Goal: Transaction & Acquisition: Purchase product/service

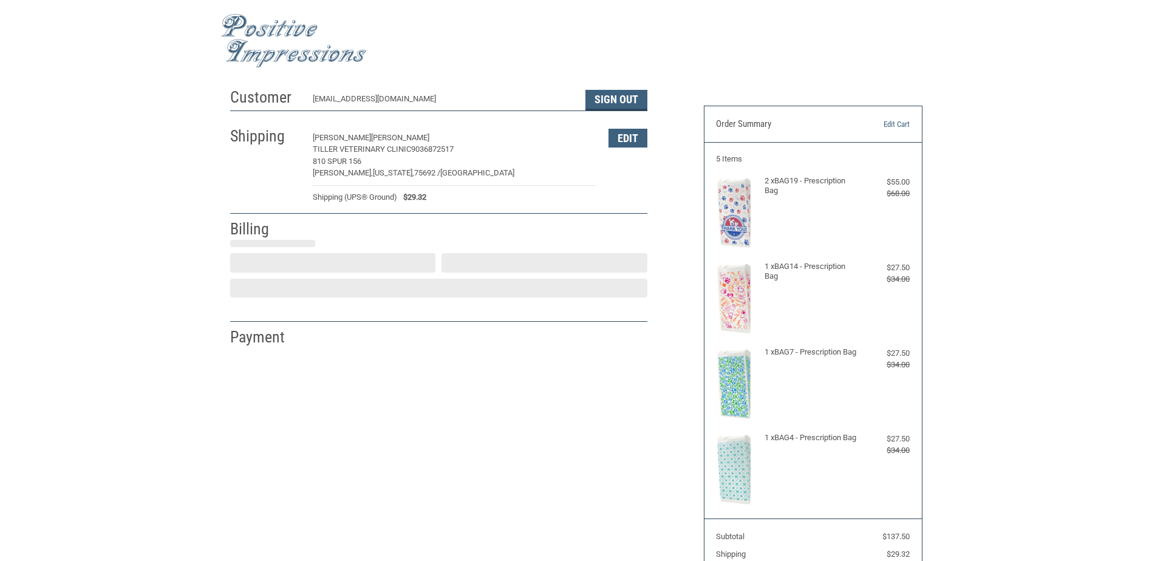
select select "US"
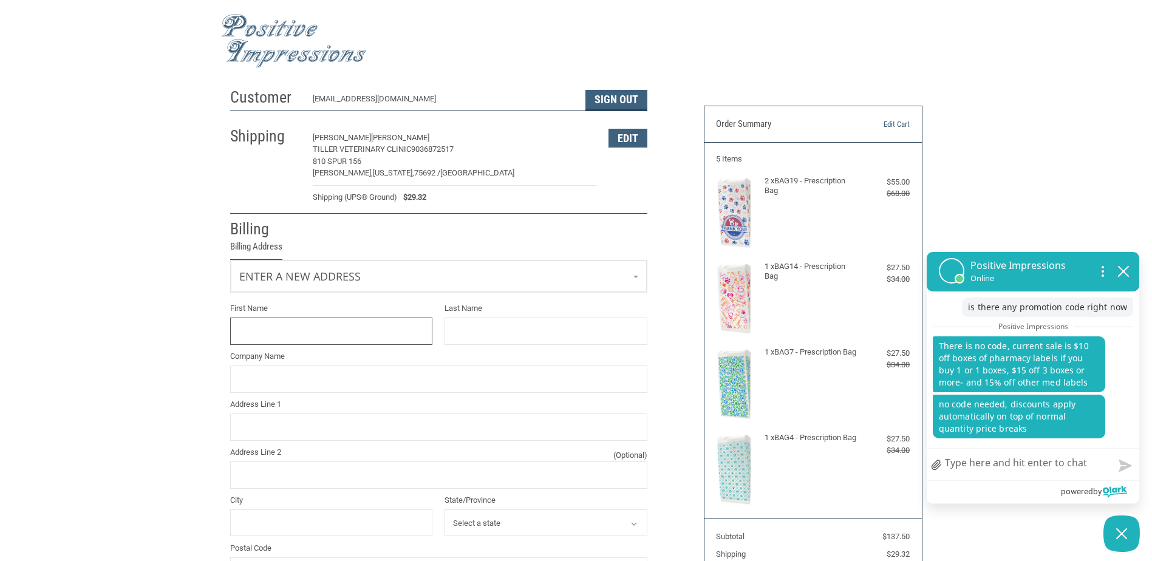
scroll to position [102, 0]
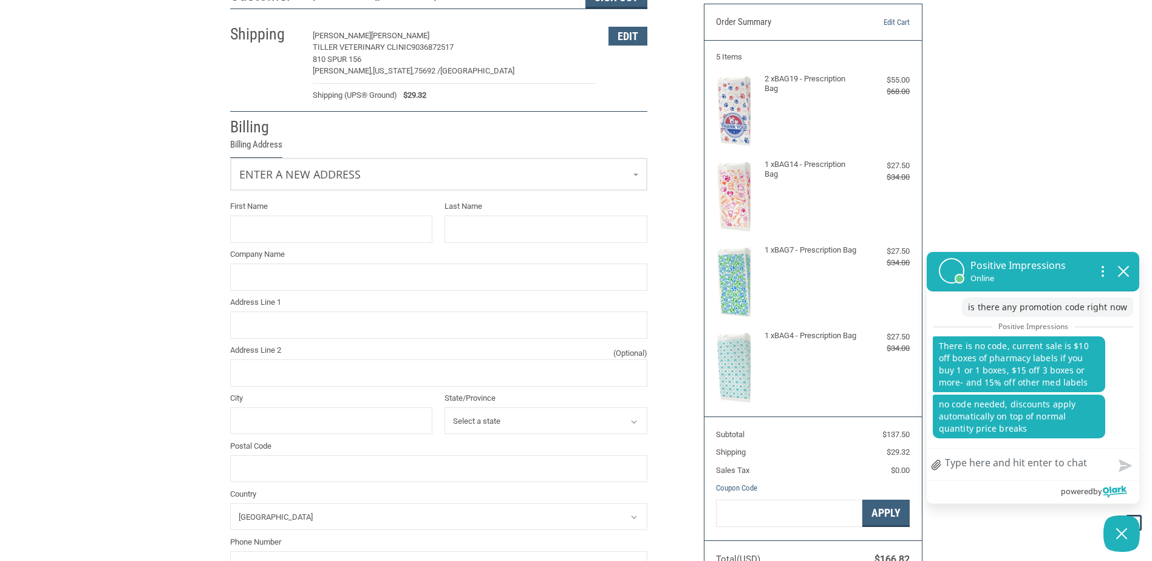
click at [1002, 476] on textarea "Chat with us" at bounding box center [1033, 465] width 213 height 32
type textarea "o"
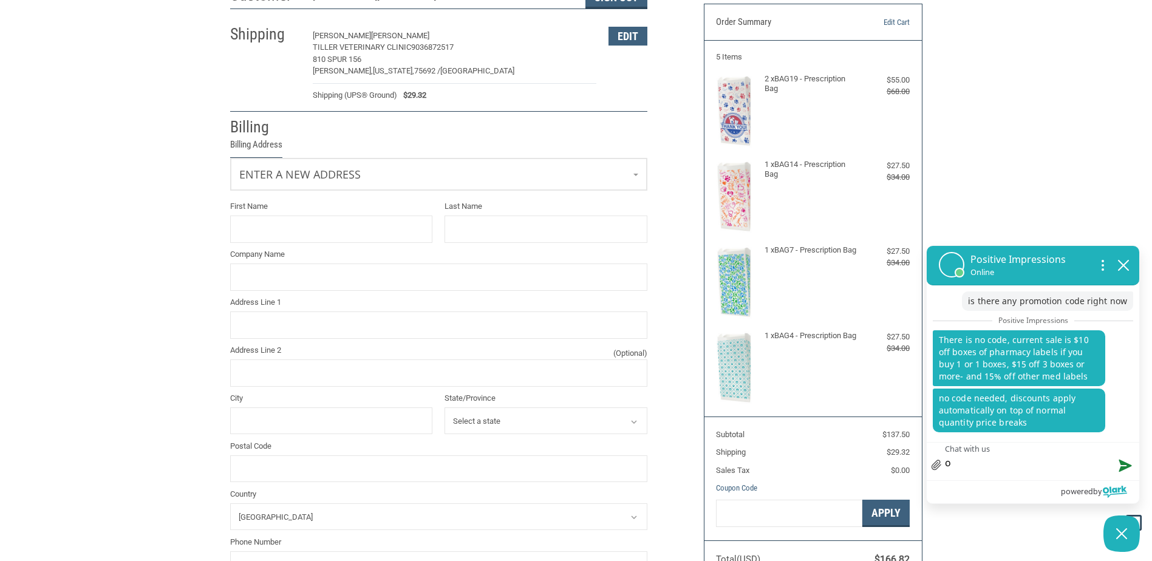
type textarea "ok"
type textarea "ok t"
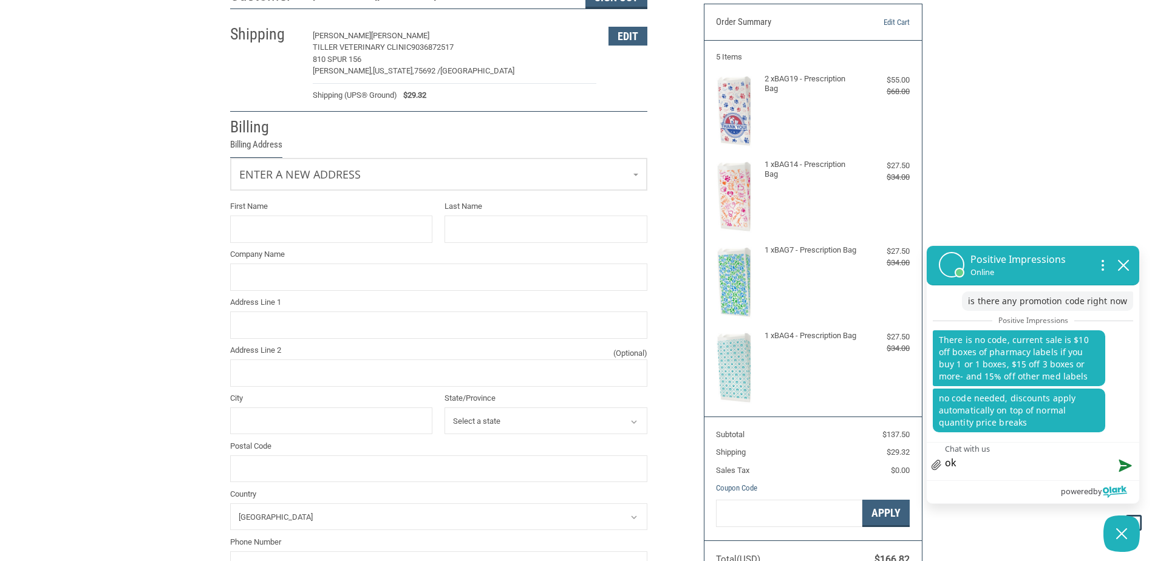
type textarea "ok t"
type textarea "ok th"
type textarea "ok tha"
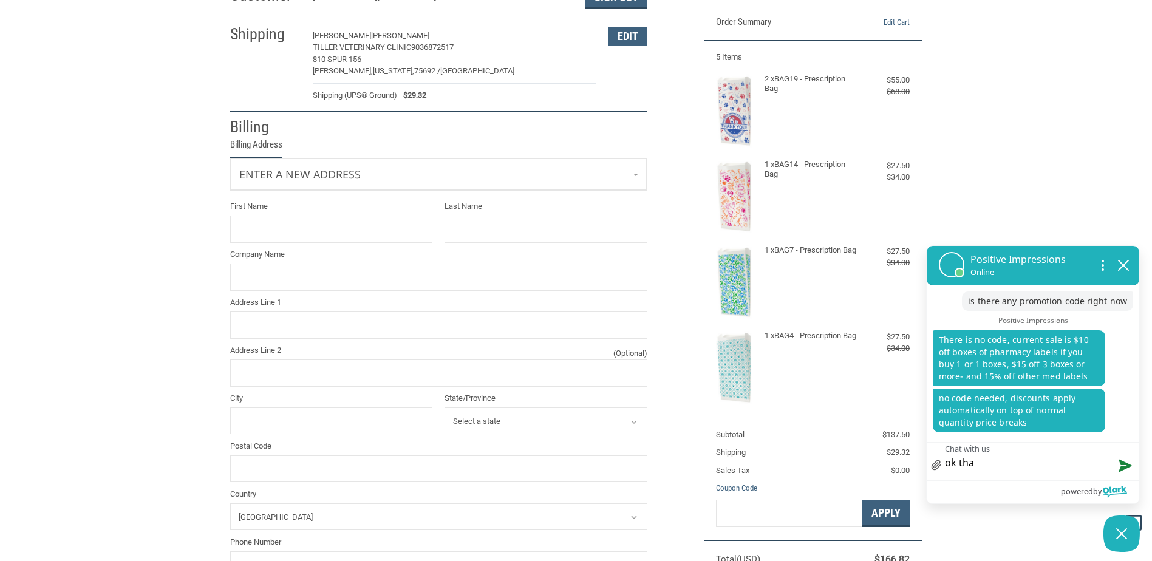
type textarea "ok than"
type textarea "ok thank"
type textarea "ok thanks"
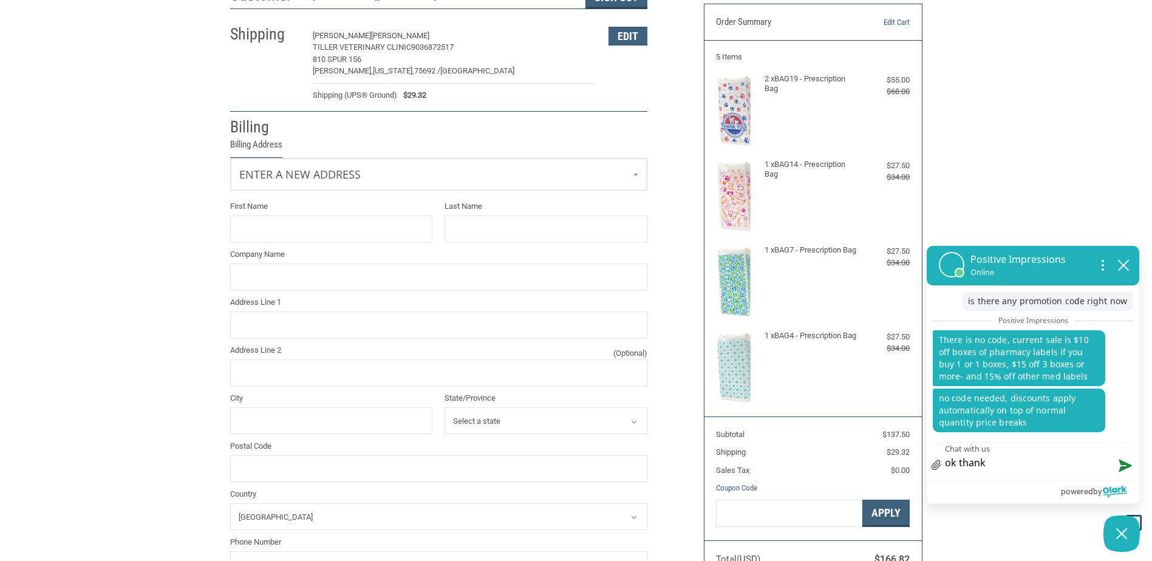
type textarea "ok thanks"
type textarea "ok thanks s"
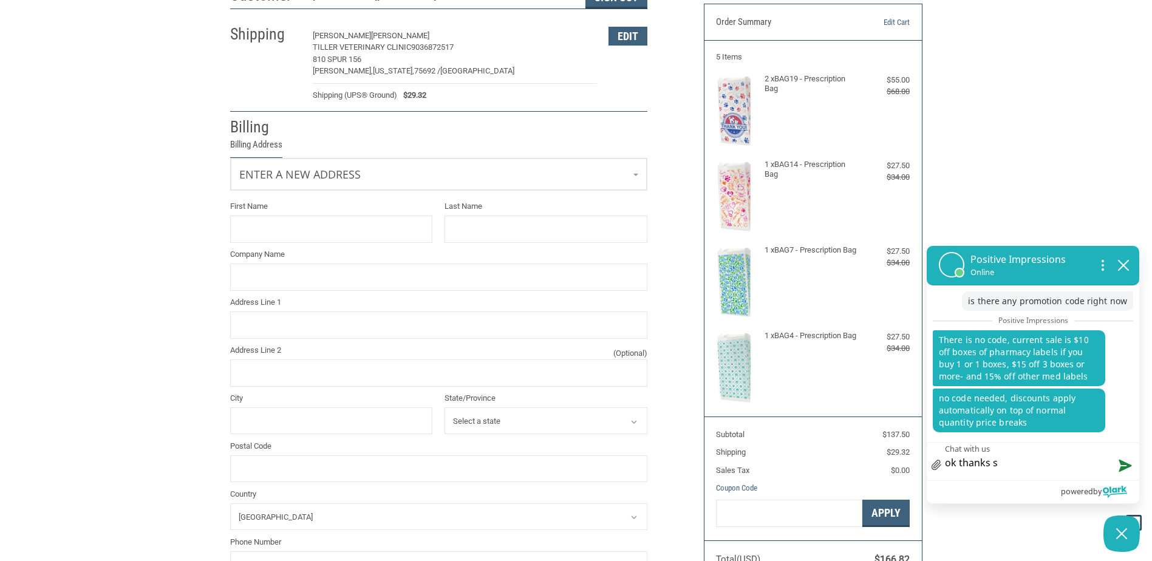
type textarea "ok thanks sh"
type textarea "ok thanks [PERSON_NAME]"
type textarea "ok thanks ship"
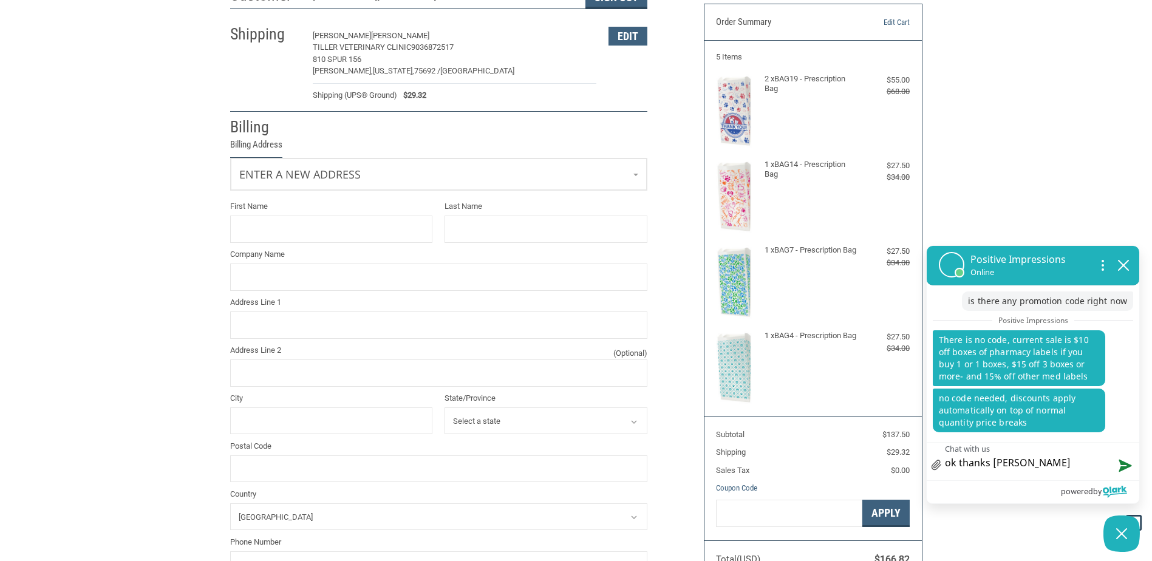
type textarea "ok thanks ship"
type textarea "ok thanks [PERSON_NAME]"
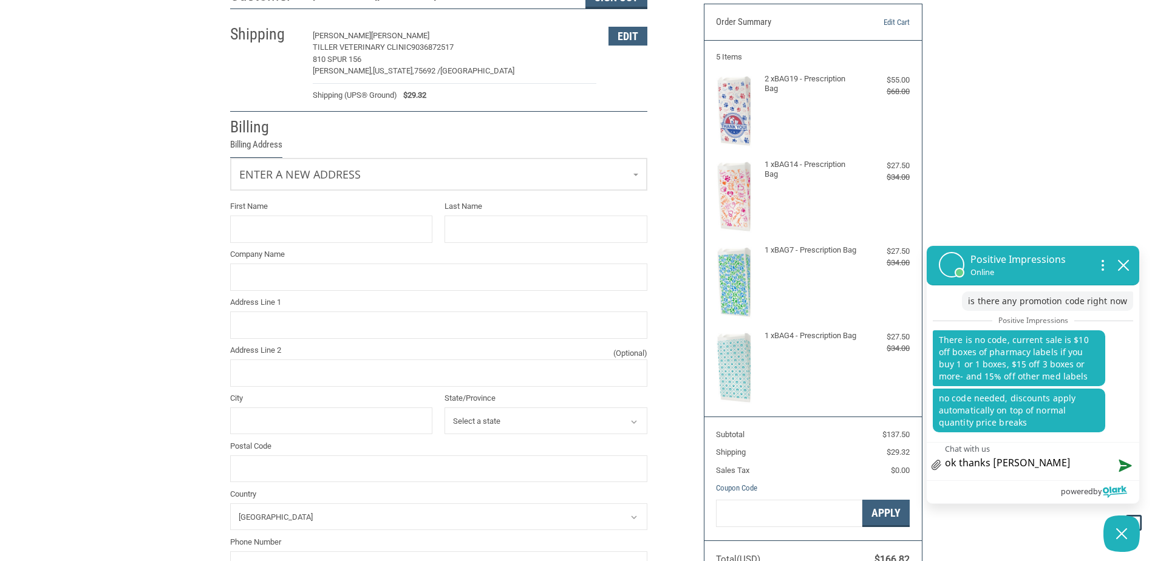
type textarea "ok thanks [PERSON_NAME]"
type textarea "ok thanks shipping"
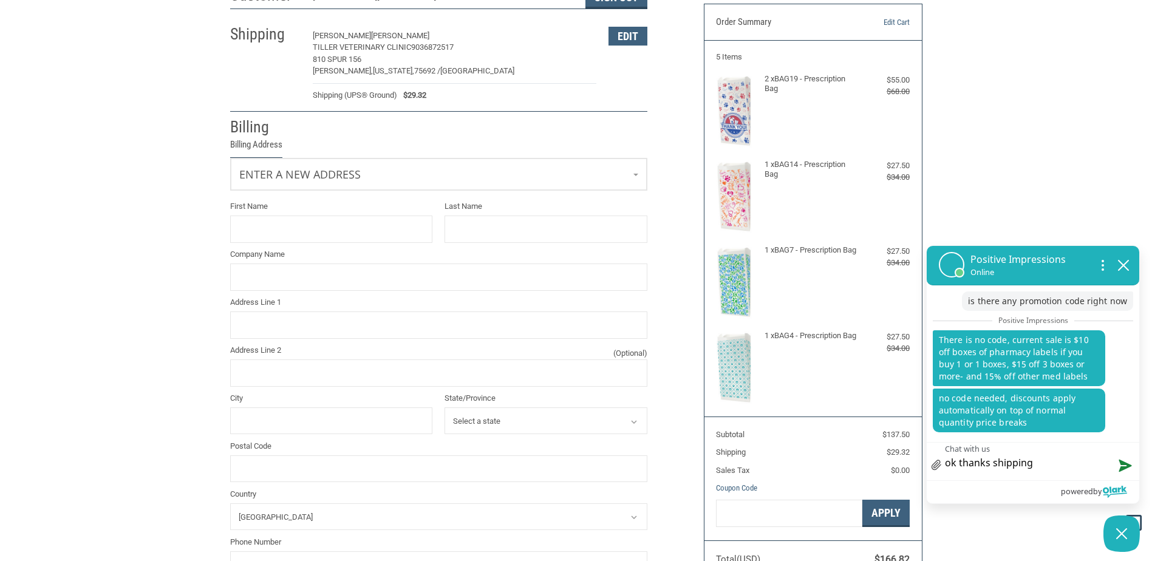
type textarea "ok thanks shipping"
type textarea "ok thanks shipping i"
type textarea "ok thanks shipping is"
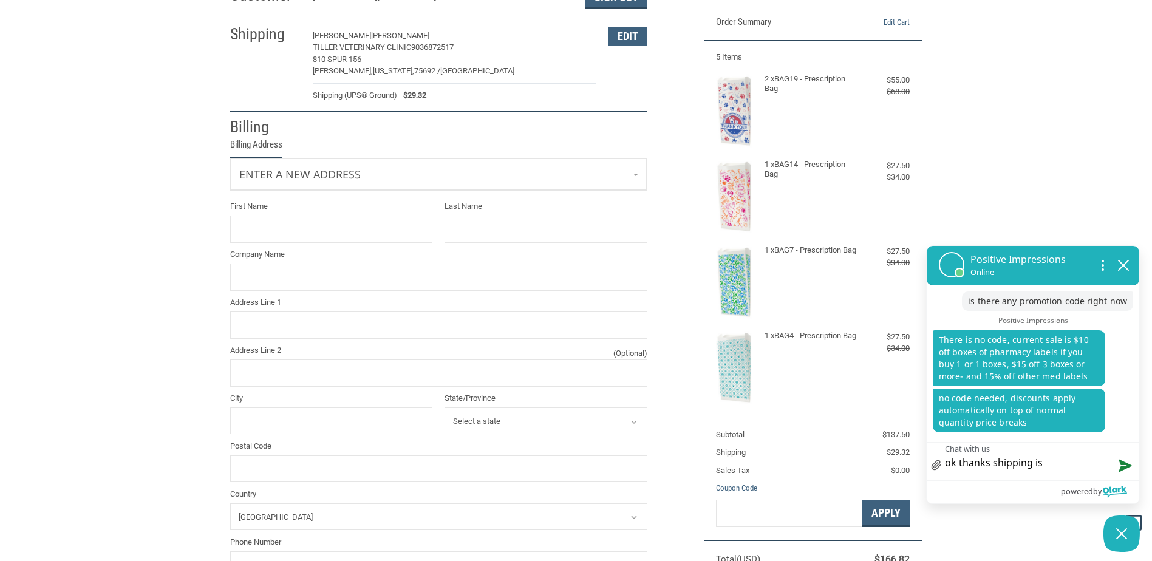
type textarea "ok thanks shipping is"
type textarea "ok thanks shipping is j"
type textarea "ok thanks shipping is [PERSON_NAME]"
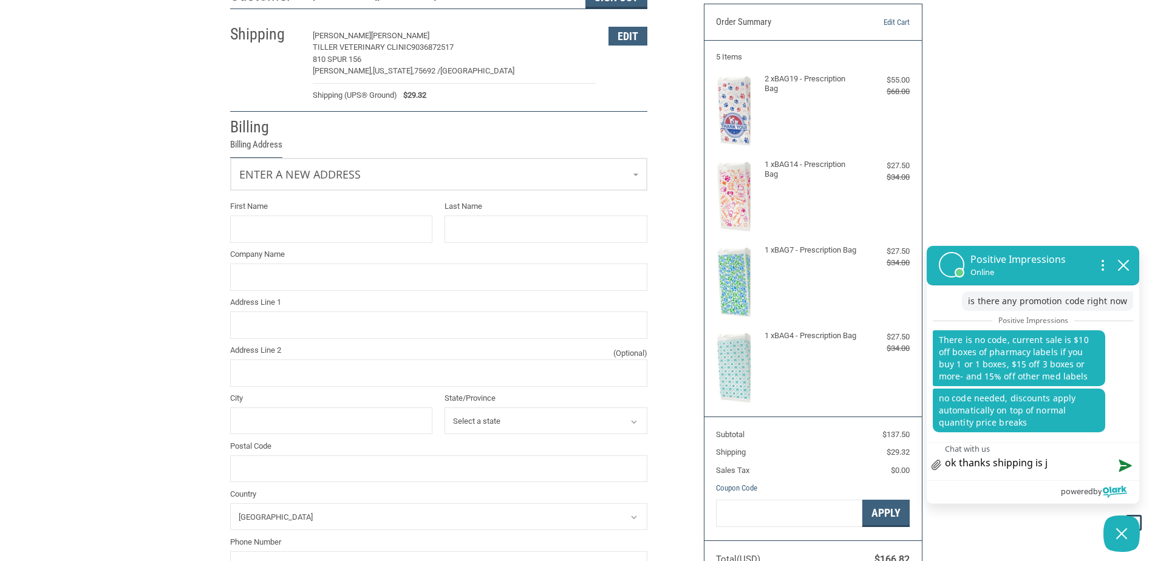
type textarea "ok thanks shipping is [PERSON_NAME]"
type textarea "ok thanks shipping is jus"
type textarea "ok thanks shipping is just"
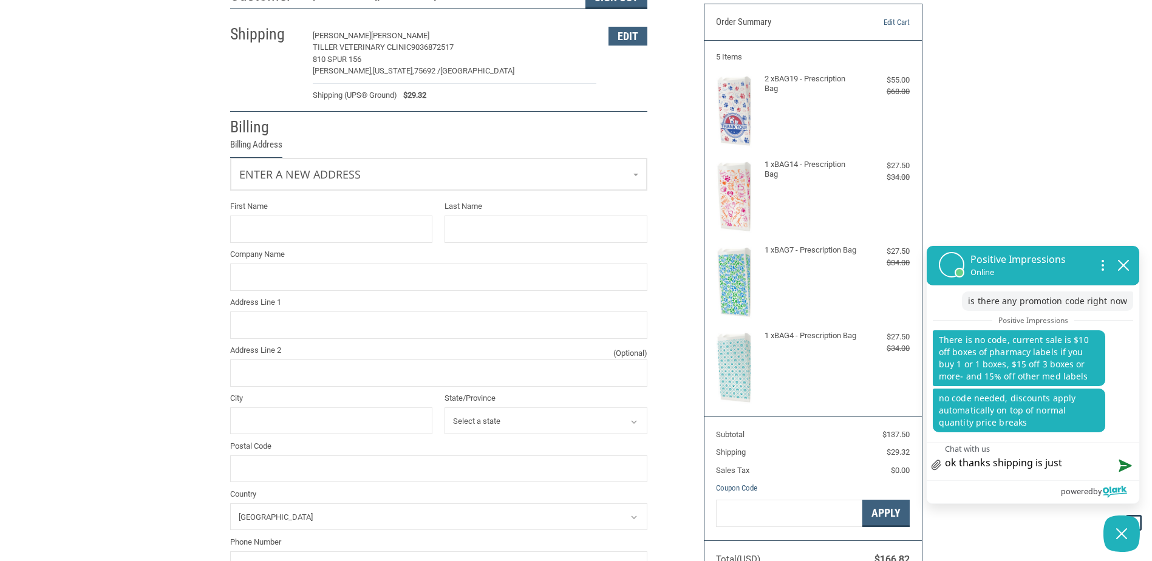
type textarea "ok thanks shipping is just"
type textarea "ok thanks shipping is just s"
type textarea "ok thanks shipping is just so"
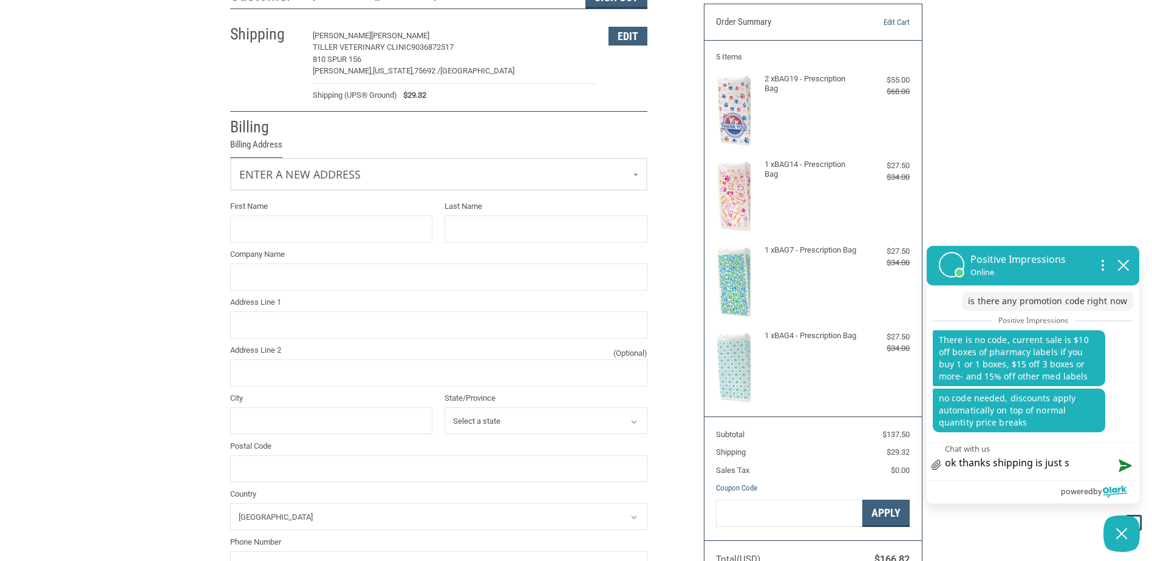
type textarea "ok thanks shipping is just so"
type textarea "ok thanks shipping is just so h"
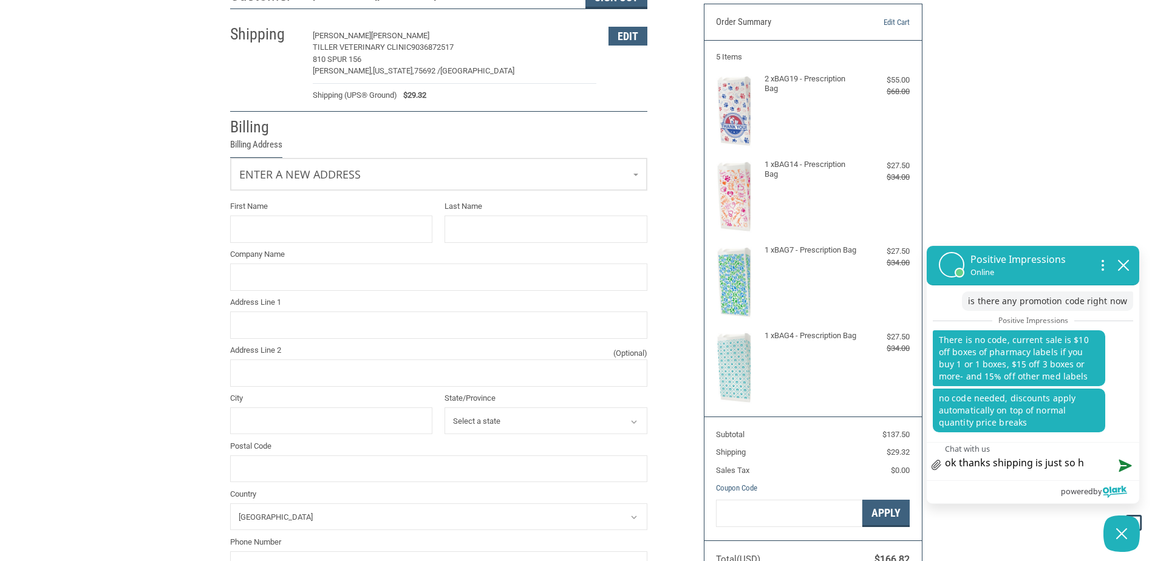
type textarea "ok thanks shipping is just so hi"
type textarea "ok thanks shipping is just so hig"
type textarea "ok thanks shipping is just so high"
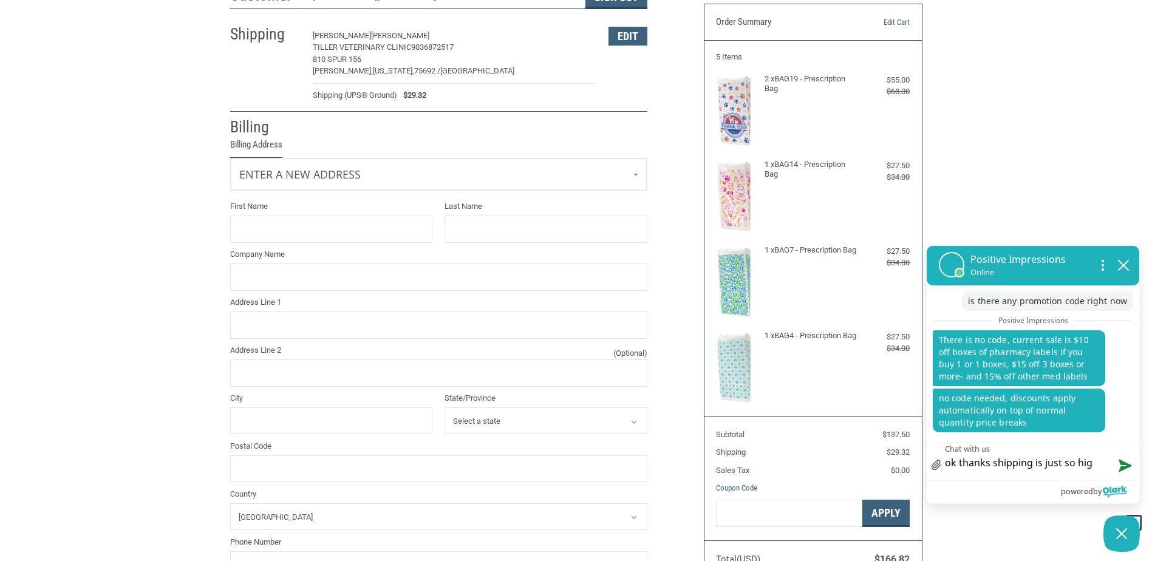
type textarea "ok thanks shipping is just so high"
type textarea "ok thanks shipping is just so hight"
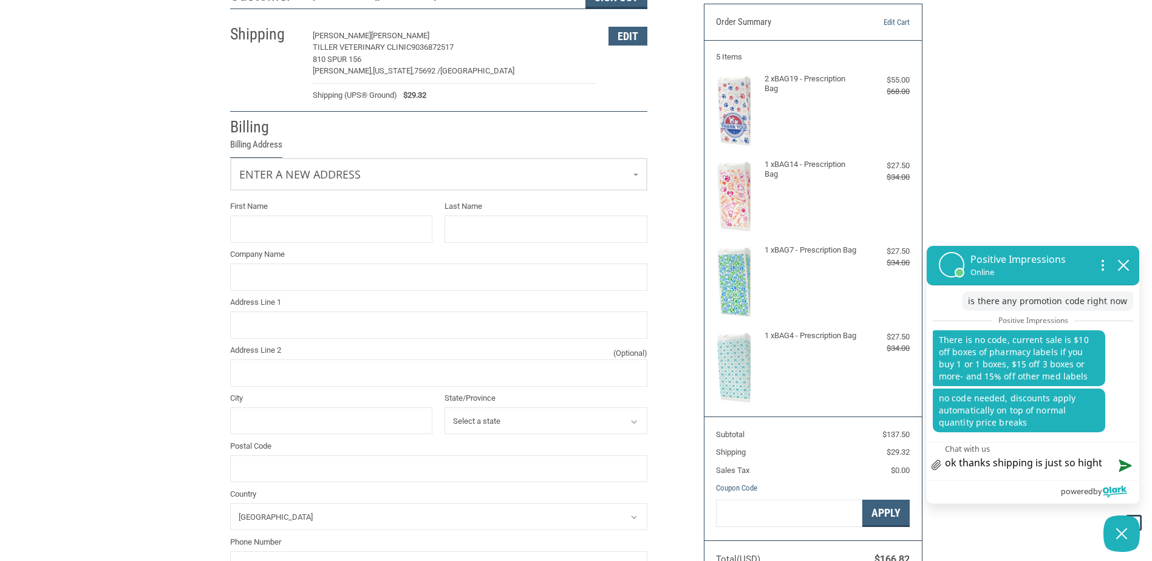
type textarea "ok thanks shipping is just so hight"
type textarea "ok thanks shipping is just so high"
click at [1123, 468] on button "Send message" at bounding box center [1123, 465] width 33 height 30
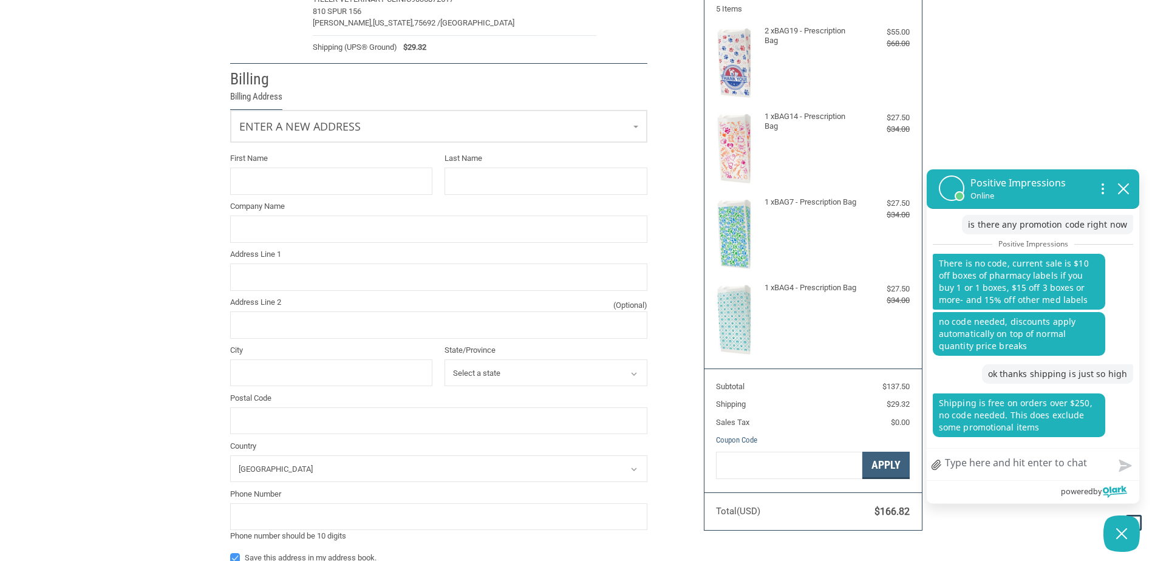
scroll to position [525, 0]
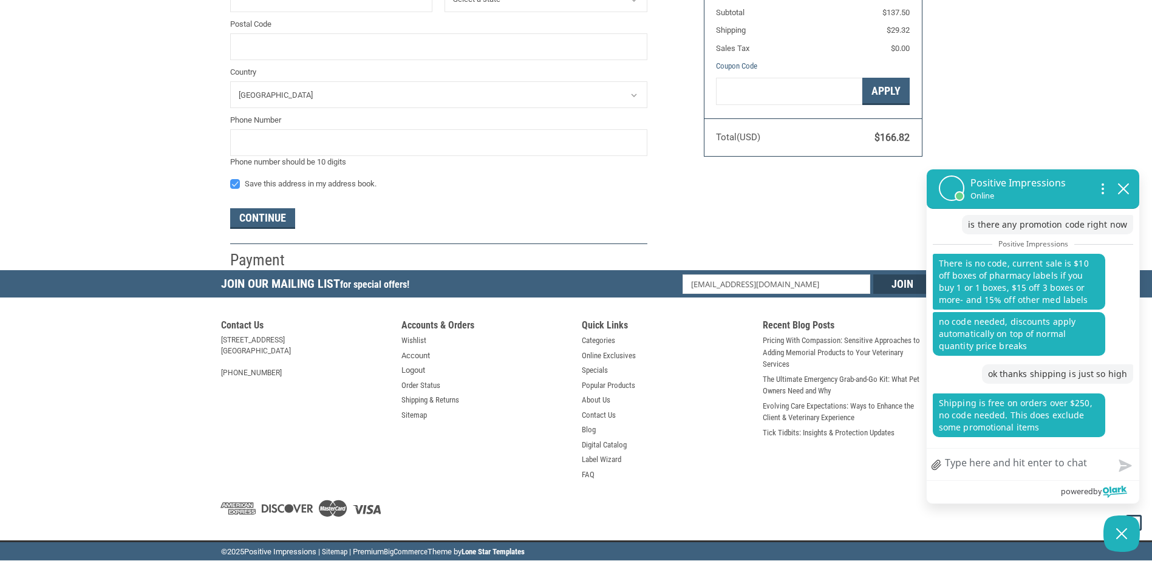
click at [994, 467] on textarea "Chat with us" at bounding box center [1033, 465] width 213 height 32
type textarea "o"
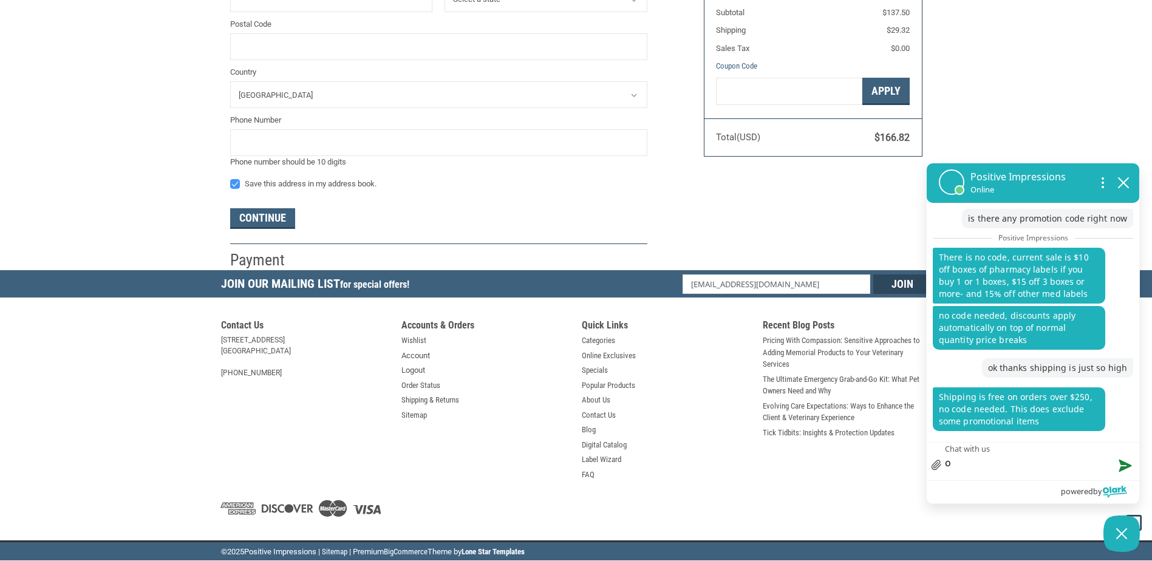
type textarea "oh"
type textarea "oh o"
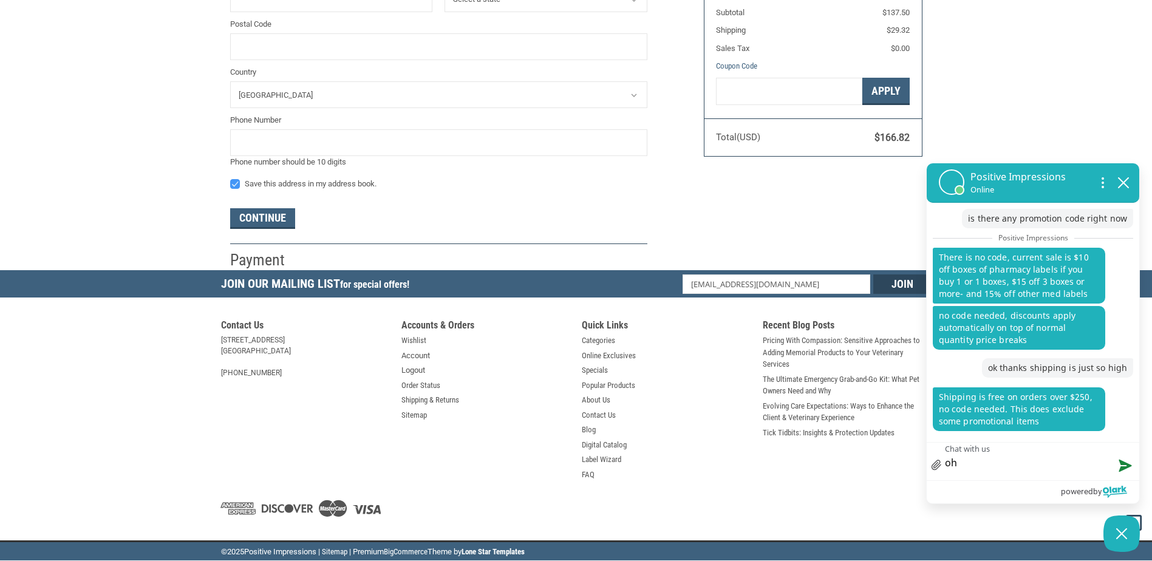
type textarea "oh o"
type textarea "oh ok"
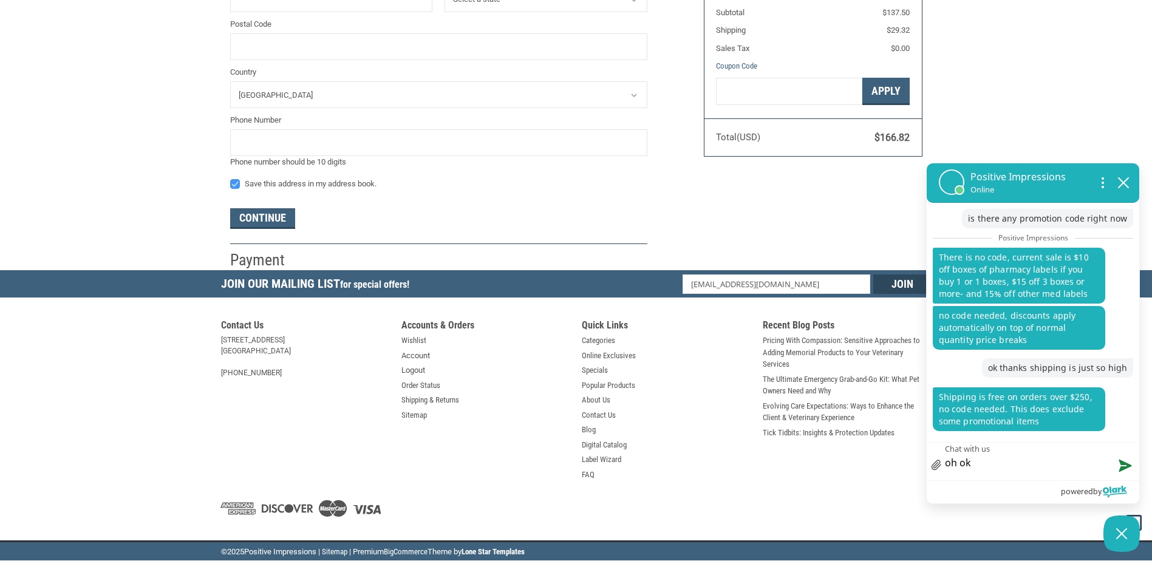
type textarea "oh ok s"
type textarea "oh ok sh"
type textarea "oh ok shu"
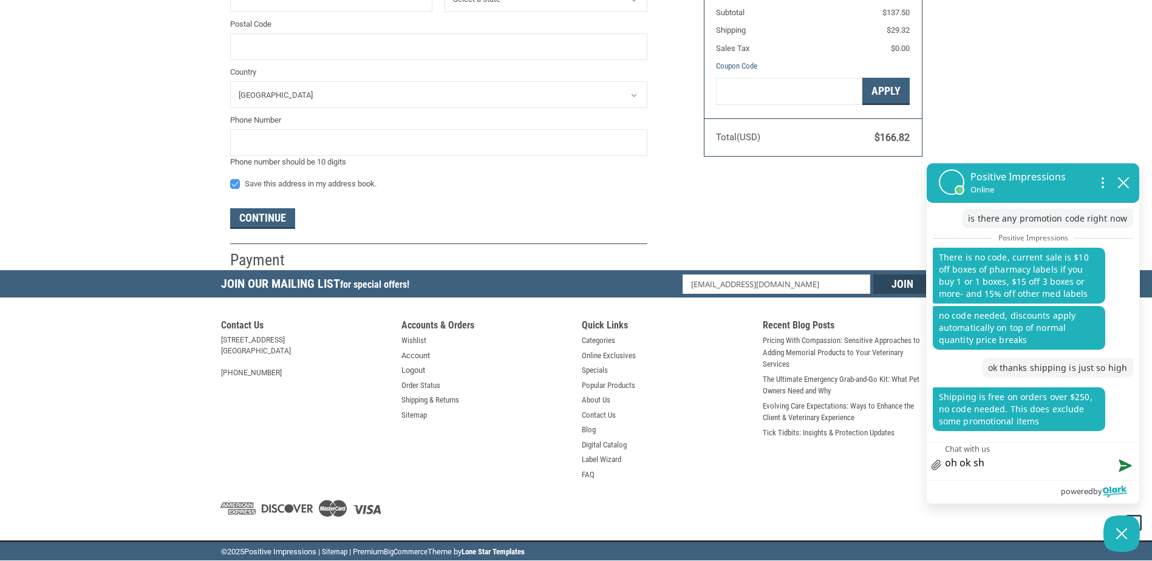
type textarea "oh ok shu"
type textarea "oh ok shun"
type textarea "oh ok shund"
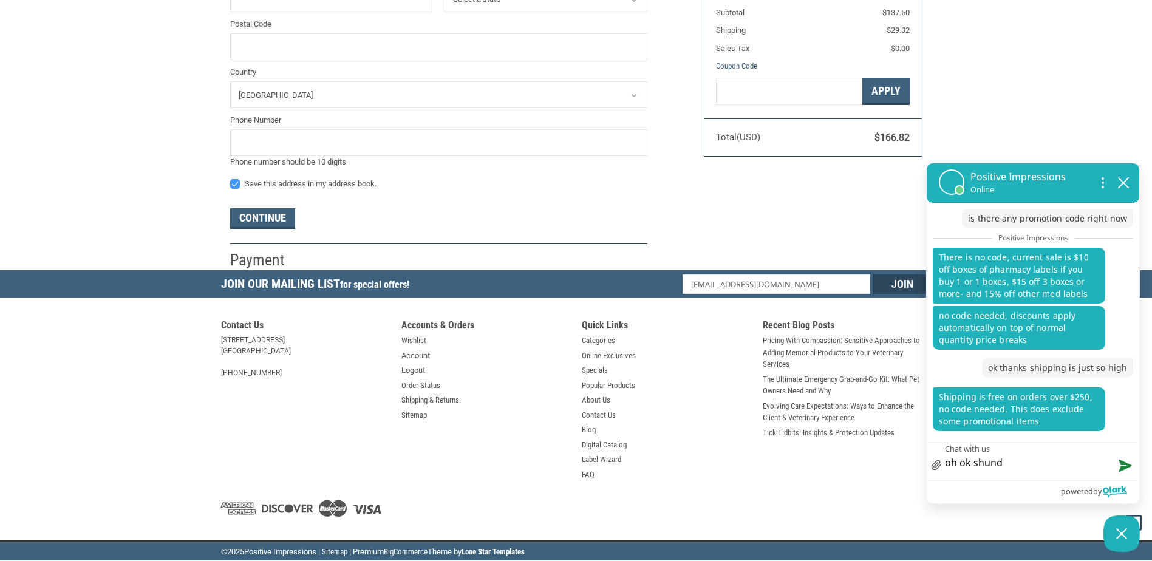
type textarea "oh ok shun"
type textarea "oh ok shu"
type textarea "oh ok sh"
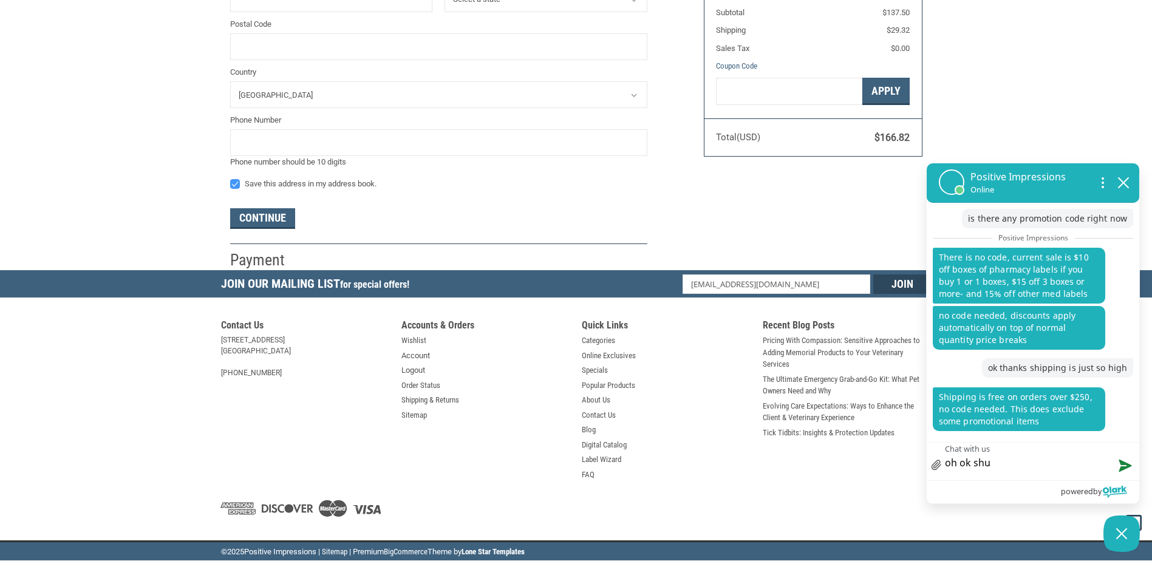
type textarea "oh ok sh"
type textarea "oh ok s"
type textarea "oh ok"
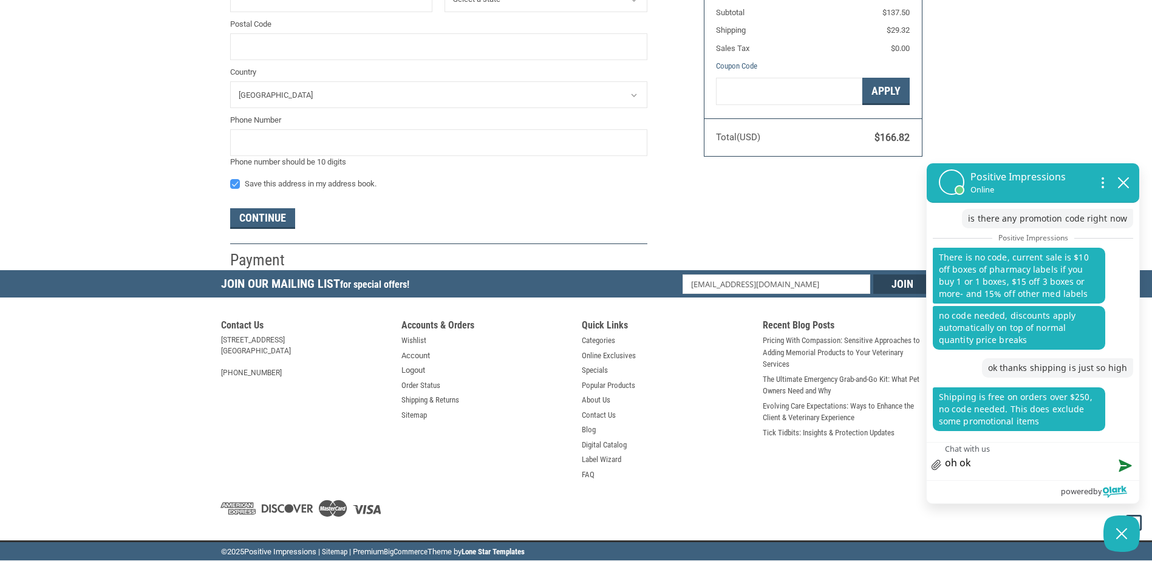
type textarea "oh ok s"
type textarea "oh ok so"
type textarea "oh ok sou"
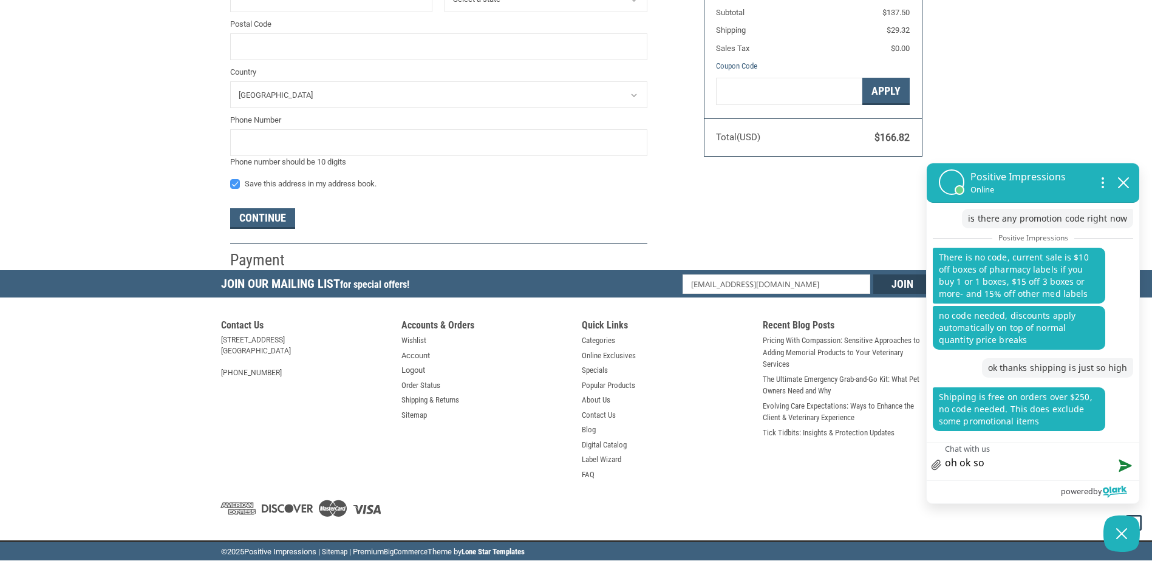
type textarea "oh ok sou"
type textarea "oh ok soun"
type textarea "oh ok sound"
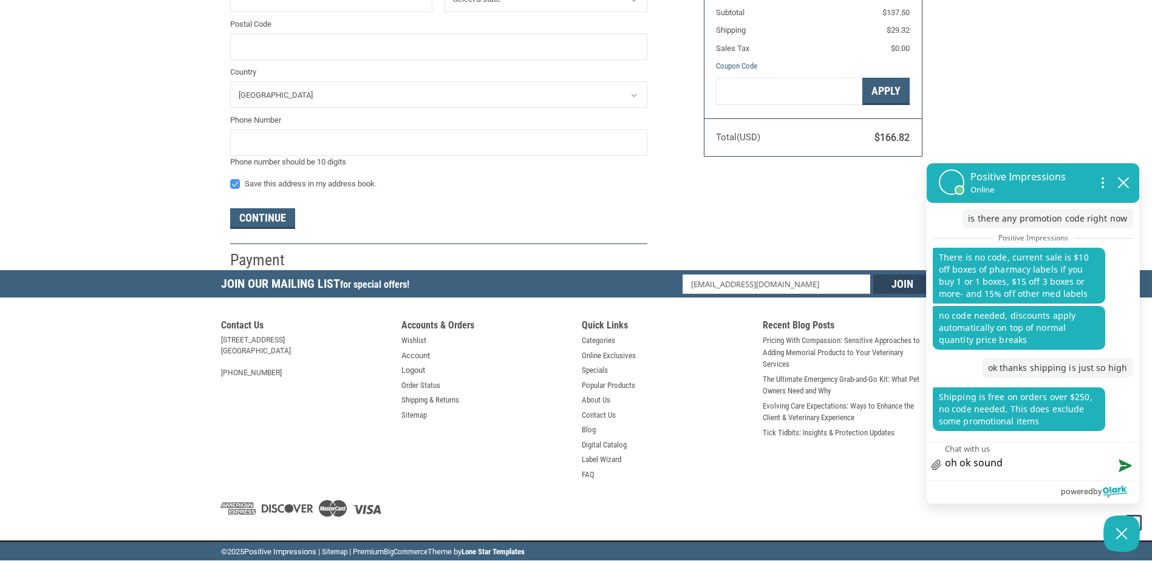
type textarea "oh ok sounds"
type textarea "oh ok sounds g"
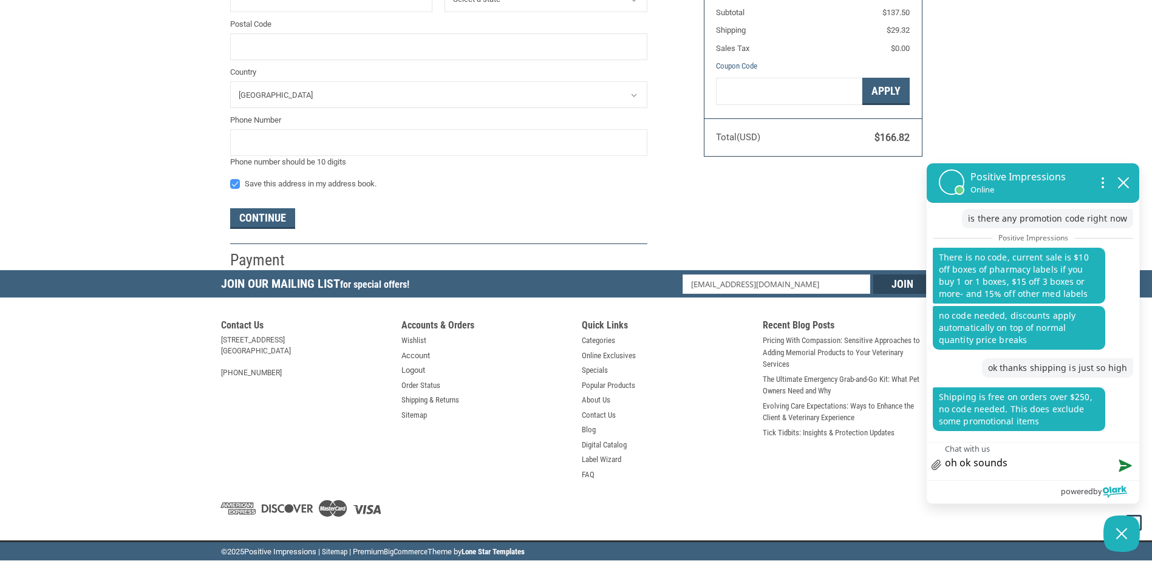
type textarea "oh ok sounds g"
type textarea "oh ok sounds go"
type textarea "oh ok sounds goo"
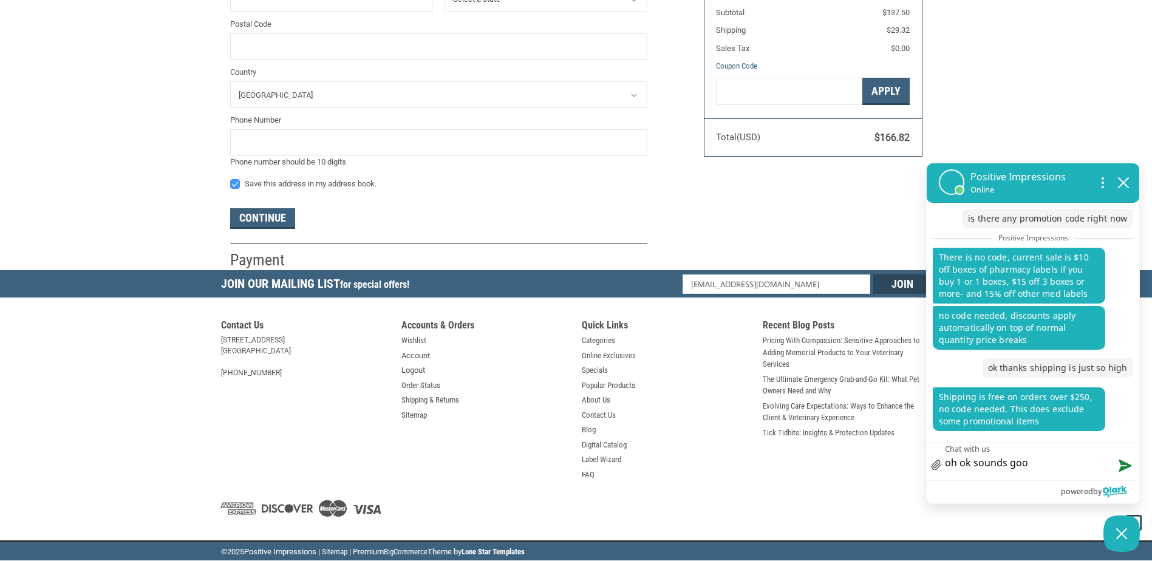
type textarea "oh ok sounds good"
click at [1123, 462] on button "Send message" at bounding box center [1123, 465] width 33 height 30
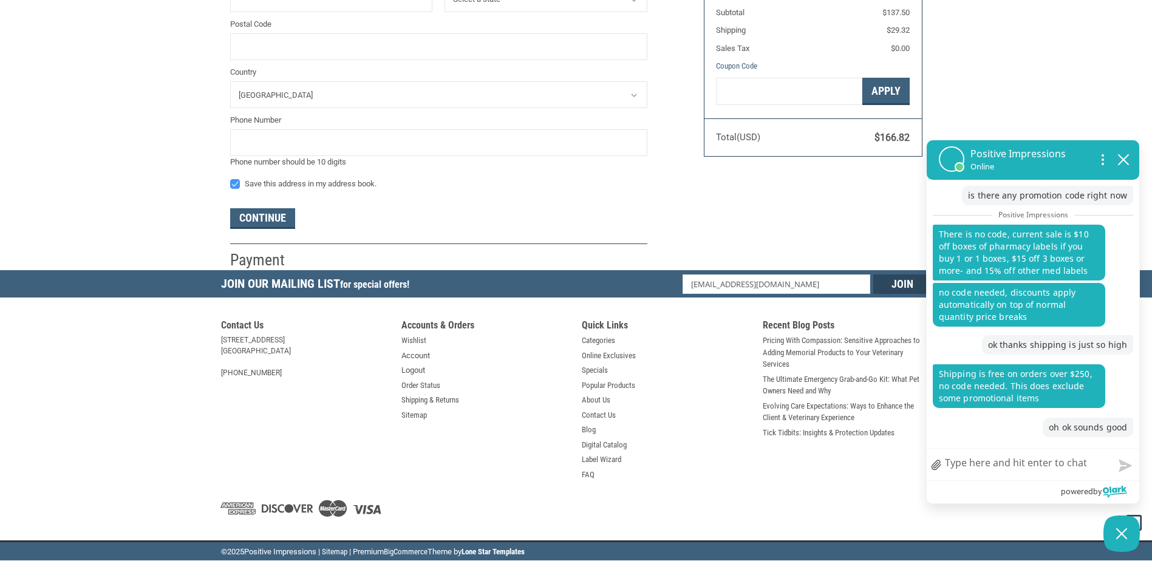
scroll to position [12, 0]
click at [1051, 468] on textarea "Chat with us" at bounding box center [1033, 465] width 213 height 32
type textarea "t"
type textarea "th"
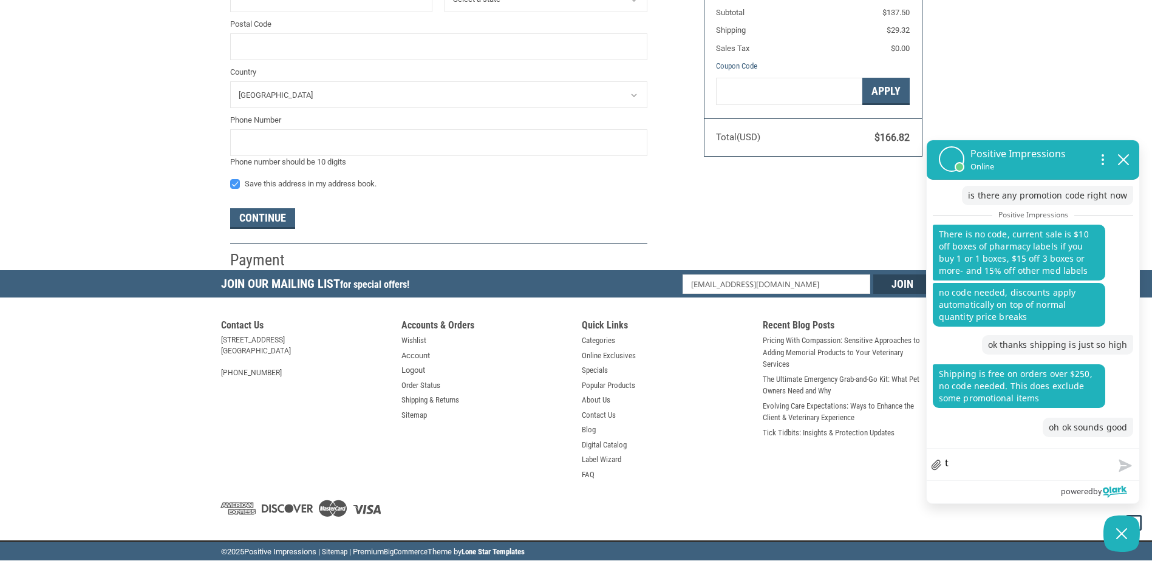
type textarea "th"
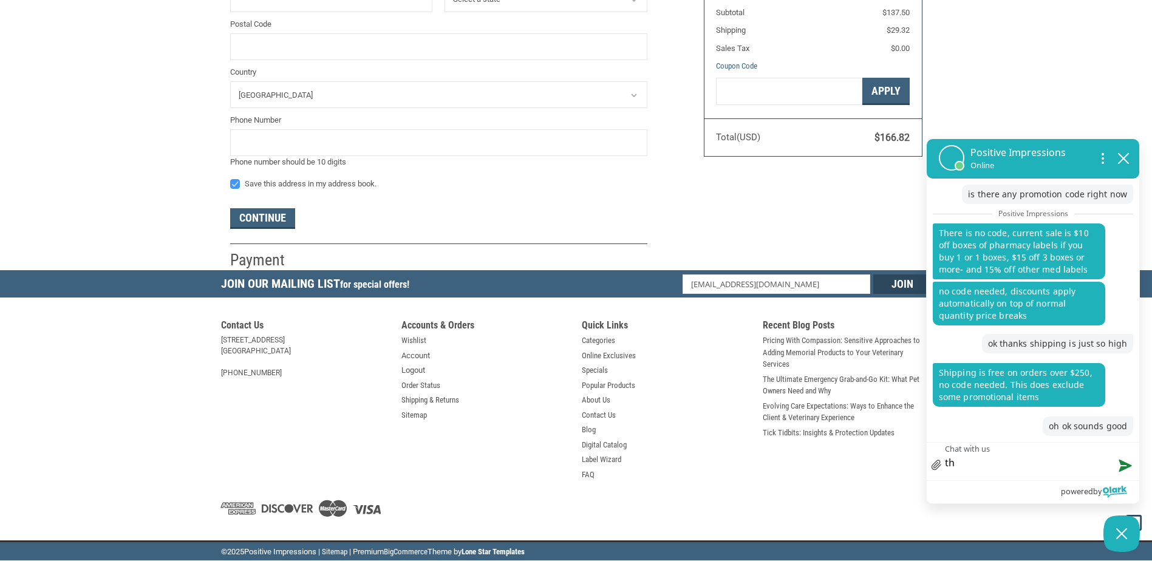
type textarea "thn"
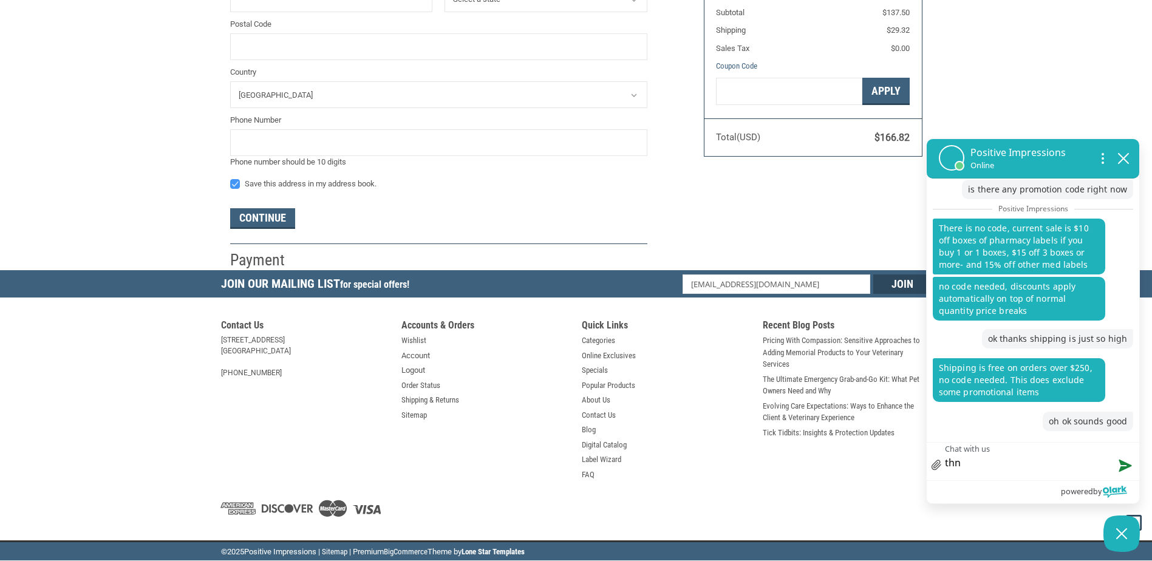
type textarea "thna"
type textarea "thnak"
type textarea "thnaks"
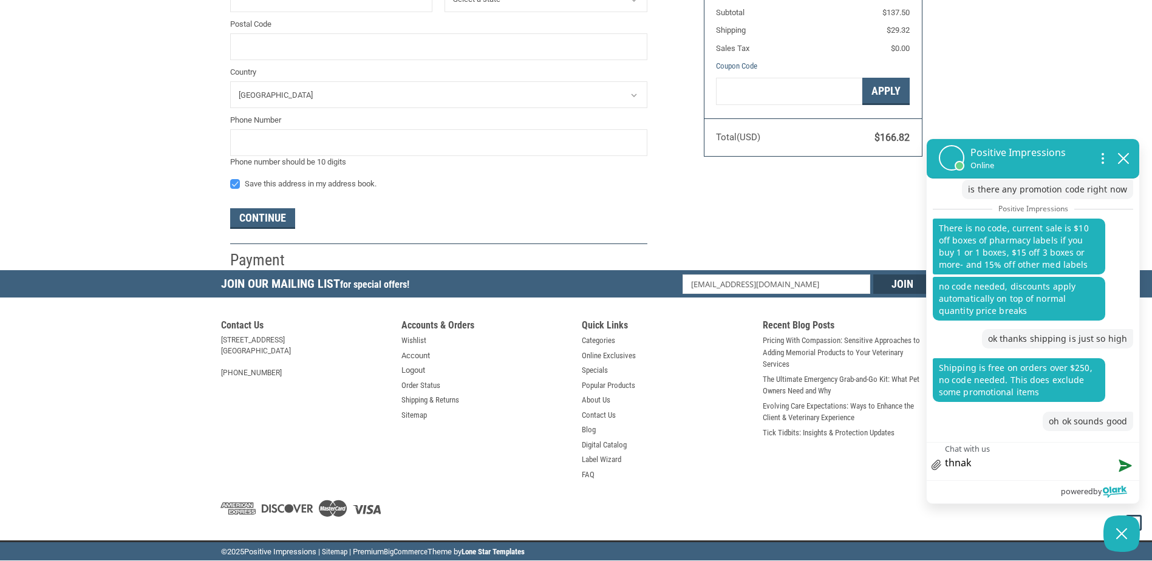
type textarea "thnaks"
type textarea "thnak"
type textarea "thna"
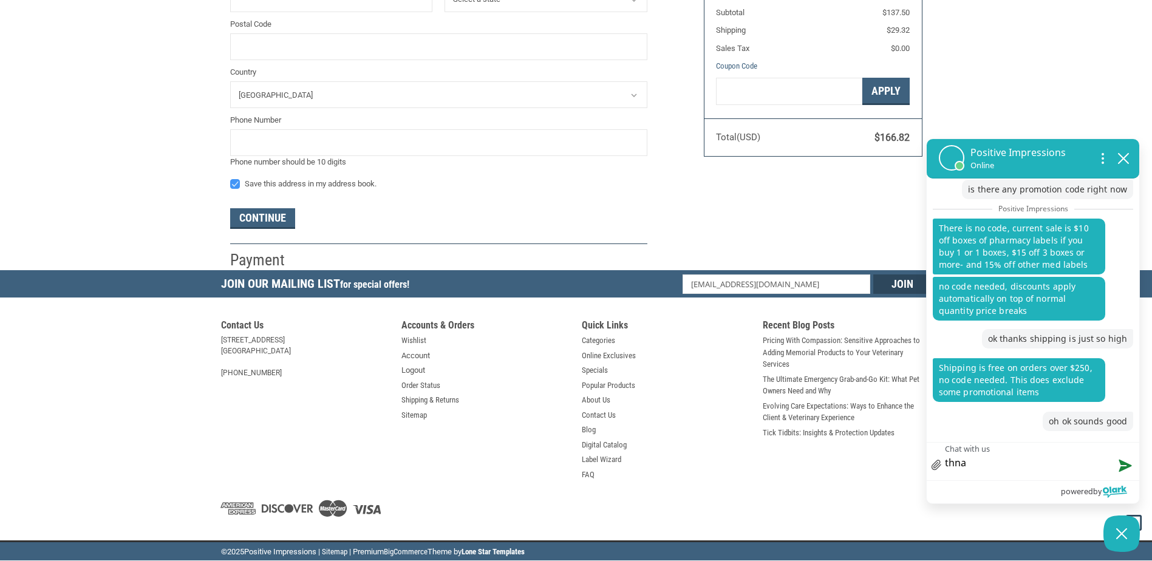
type textarea "thn"
type textarea "th"
type textarea "tha"
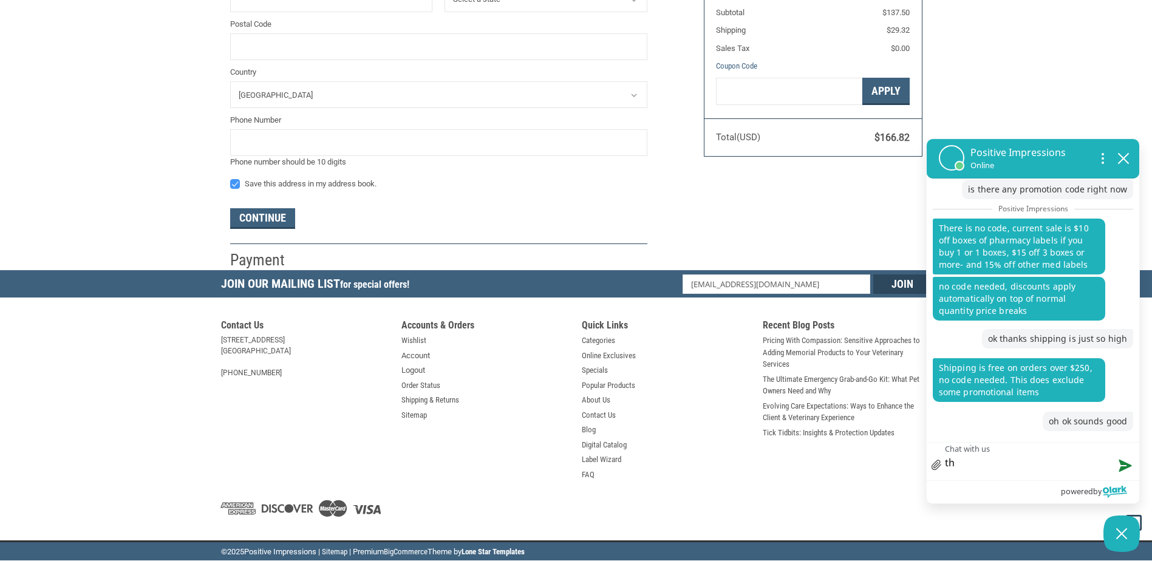
type textarea "tha"
type textarea "than"
type textarea "thank"
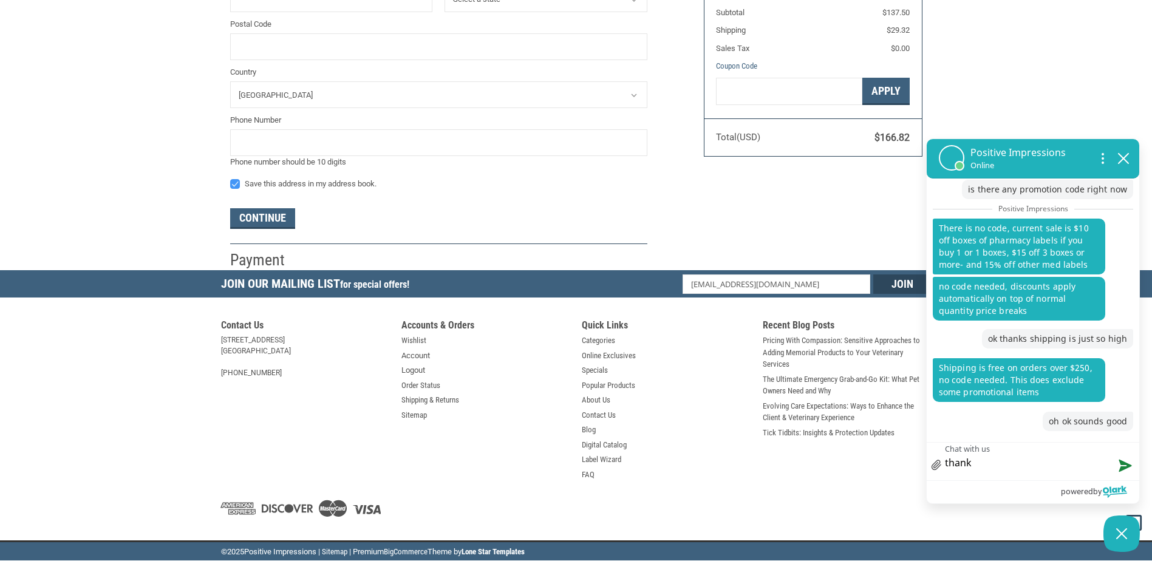
type textarea "thanks"
click at [1127, 464] on button "Send message" at bounding box center [1123, 465] width 33 height 30
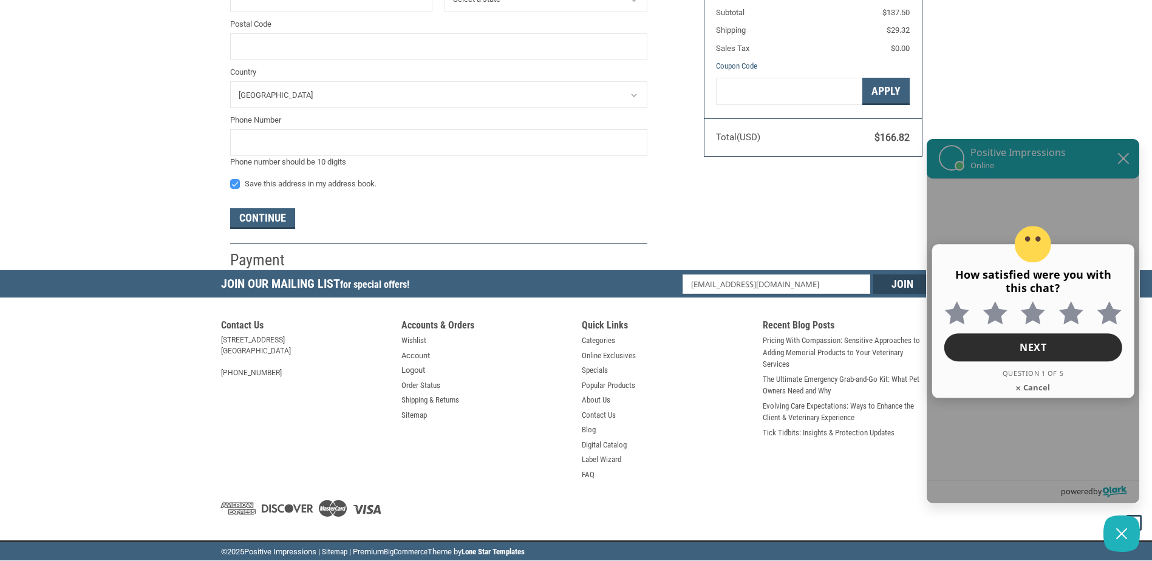
scroll to position [94, 0]
click at [1109, 310] on icon "Feedback Container" at bounding box center [1109, 313] width 24 height 23
click at [1107, 301] on input "Extremely satisfied 5 out of 5 stars" at bounding box center [1100, 301] width 15 height 0
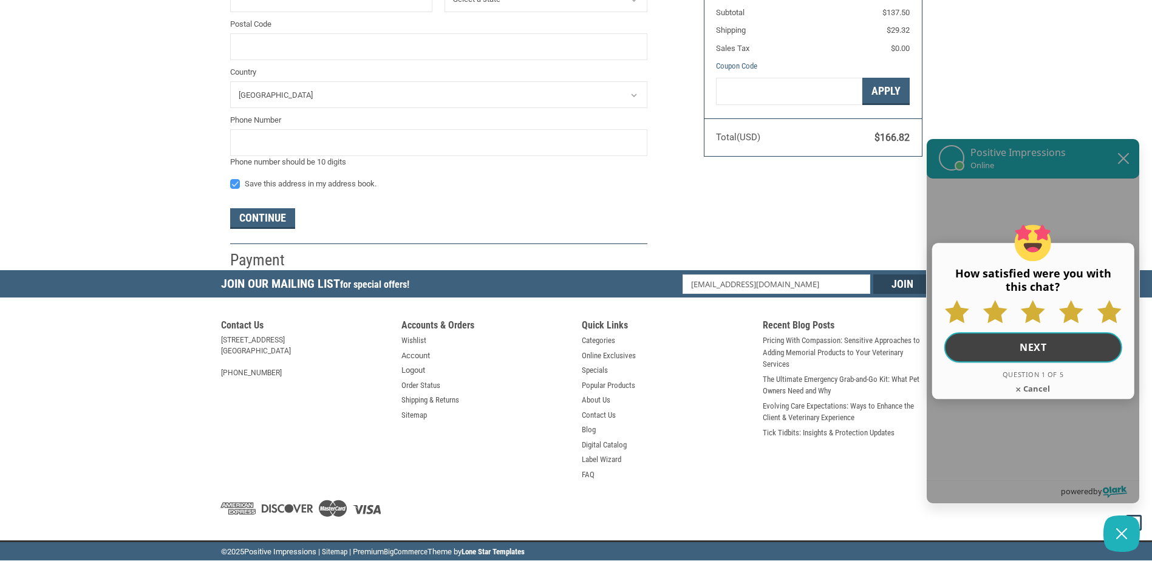
click at [1041, 340] on button "Next" at bounding box center [1034, 348] width 178 height 30
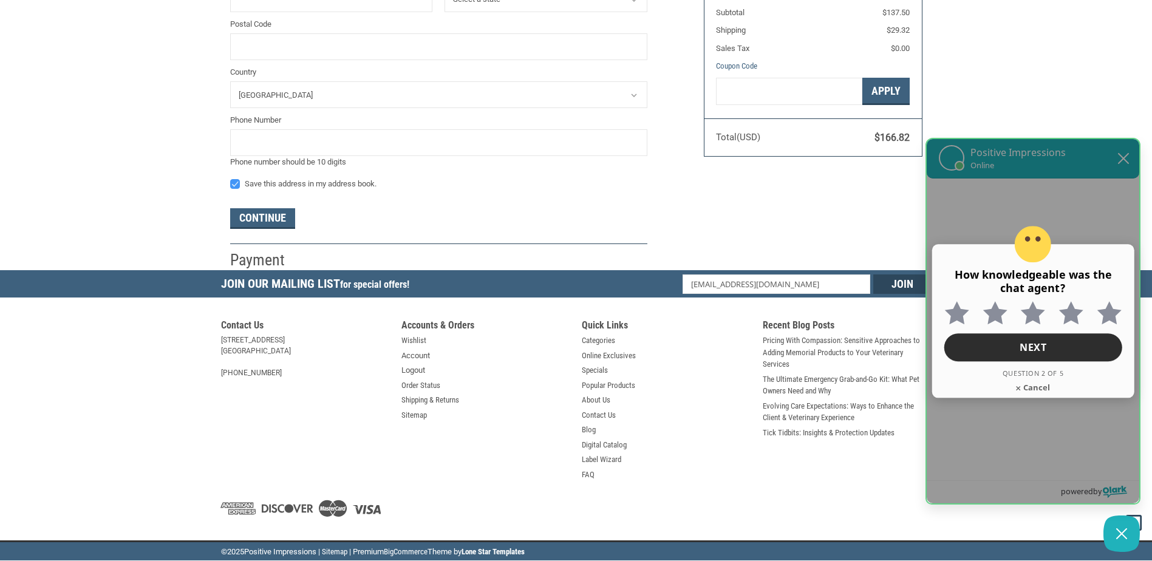
click at [1115, 309] on icon "Feedback Container" at bounding box center [1109, 313] width 26 height 25
click at [1107, 301] on input "Extremely knowledgeable 5 out of 5 stars" at bounding box center [1100, 301] width 15 height 0
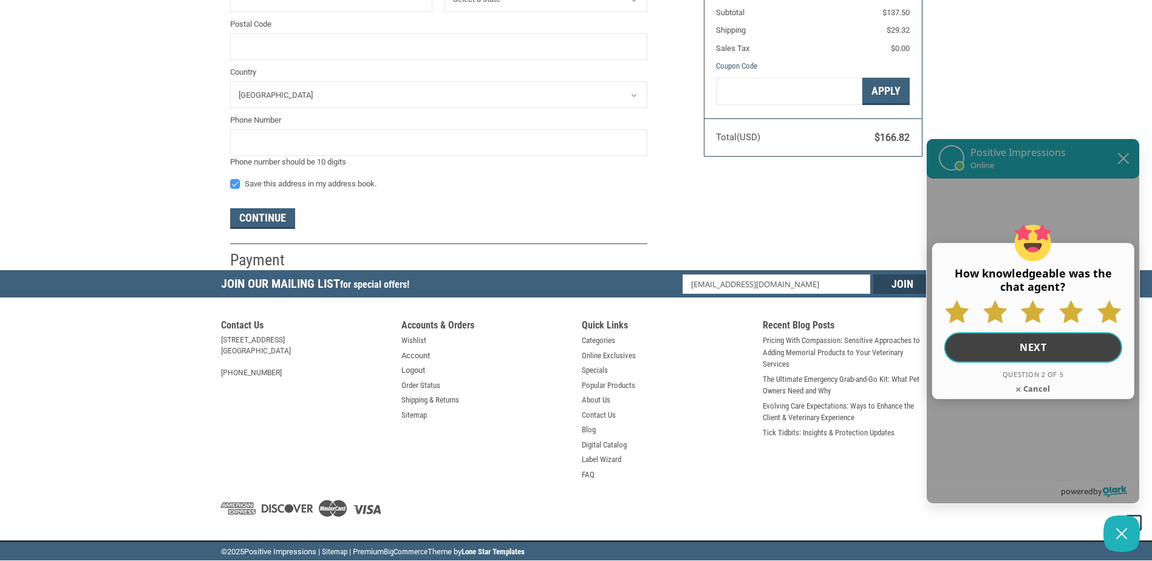
click at [1041, 346] on button "Next" at bounding box center [1034, 348] width 178 height 30
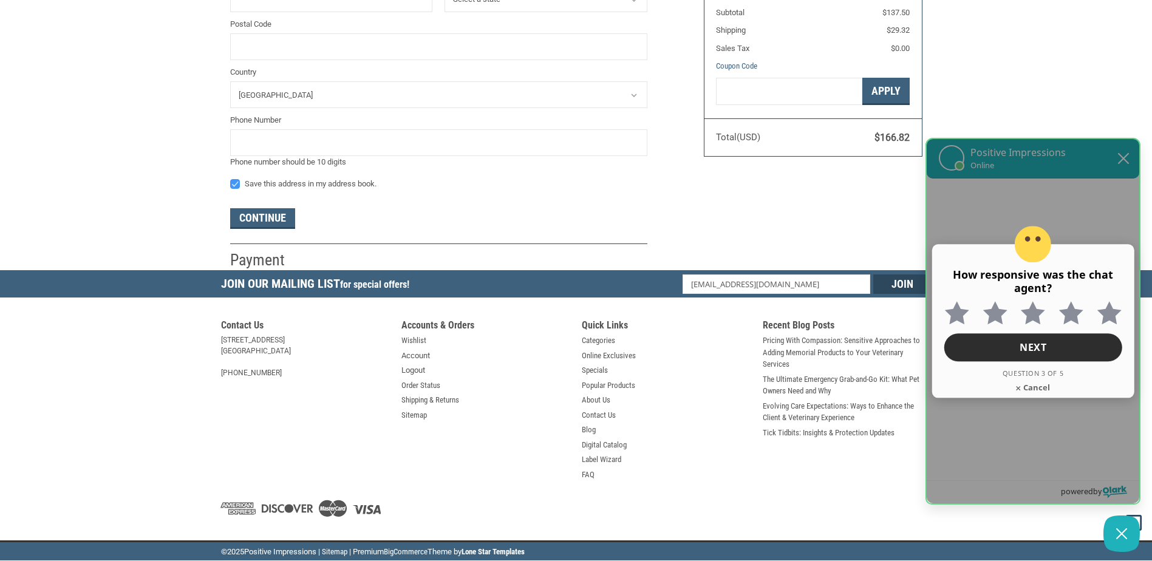
drag, startPoint x: 1112, startPoint y: 311, endPoint x: 1106, endPoint y: 316, distance: 7.8
click at [1113, 312] on icon "Feedback Container" at bounding box center [1109, 313] width 24 height 23
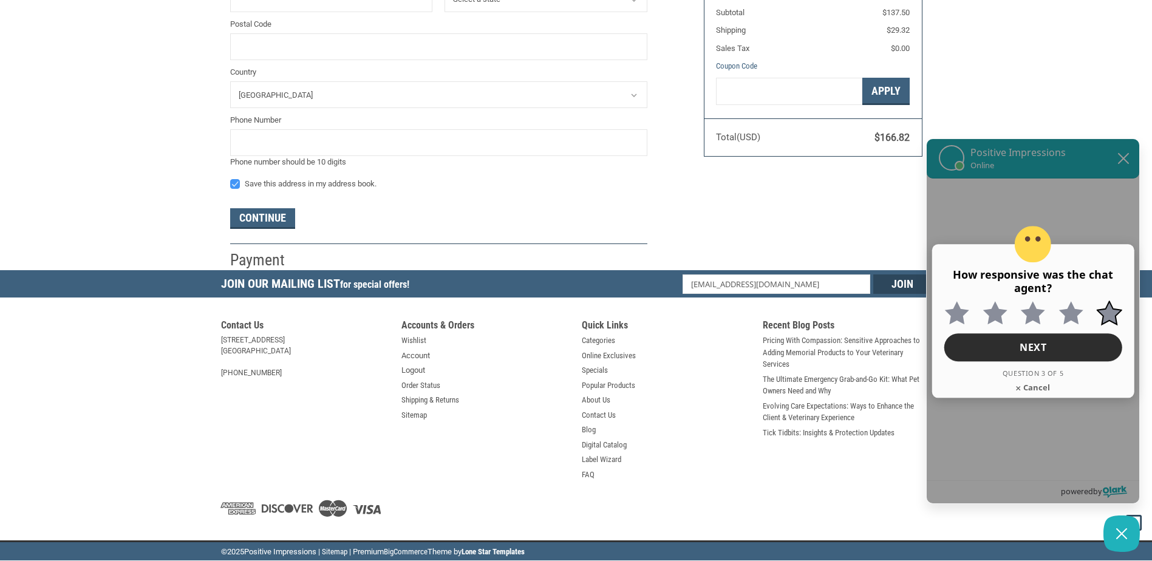
click at [1107, 301] on input "Extremely responsive 5 out of 5 stars" at bounding box center [1100, 301] width 15 height 0
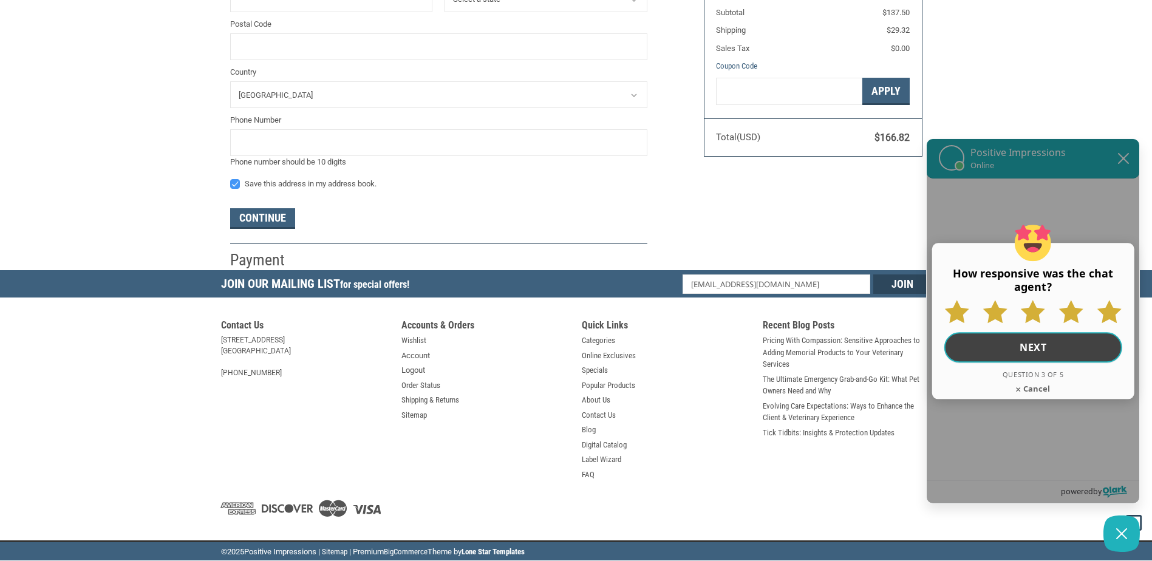
click at [1059, 342] on button "Next" at bounding box center [1034, 348] width 178 height 30
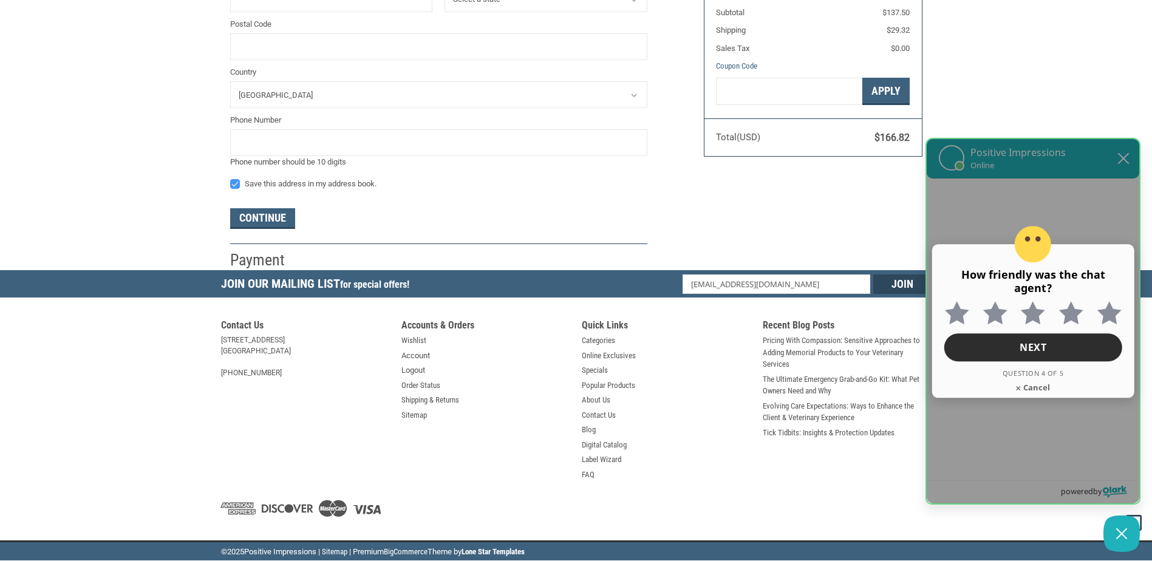
click at [1111, 307] on icon "Feedback Container" at bounding box center [1109, 313] width 26 height 25
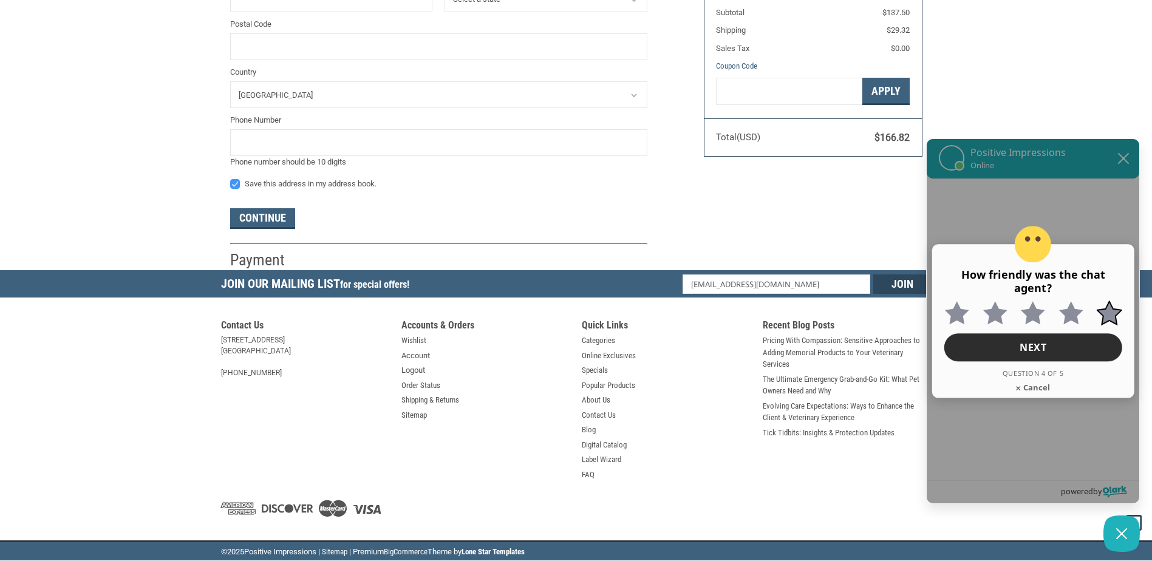
click at [1107, 301] on input "Extremely friendly 5 out of 5 stars" at bounding box center [1100, 301] width 15 height 0
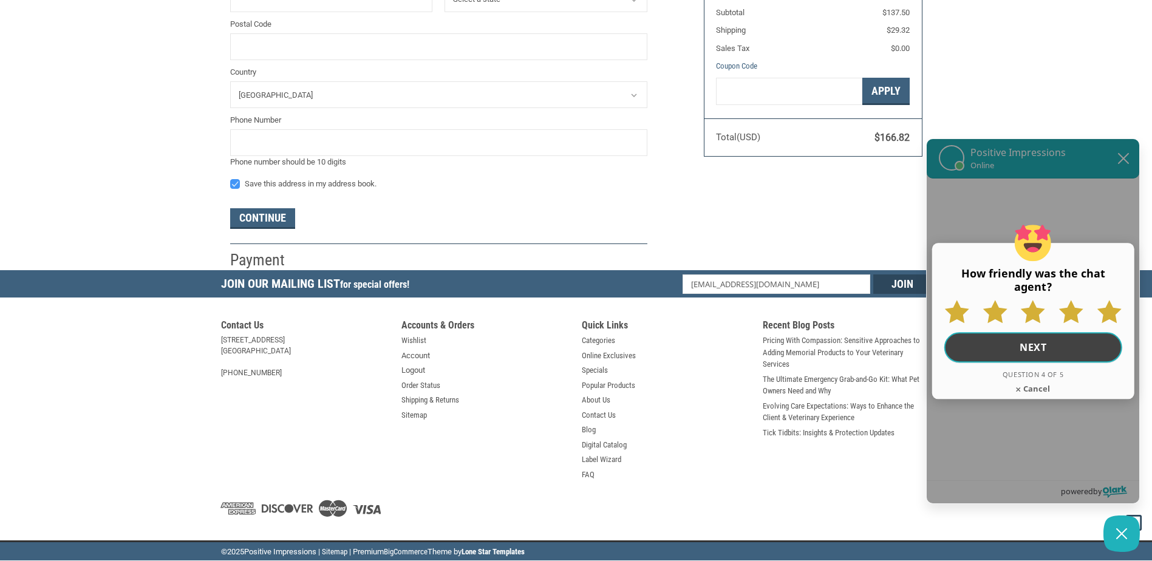
click at [1048, 349] on button "Next" at bounding box center [1034, 348] width 178 height 30
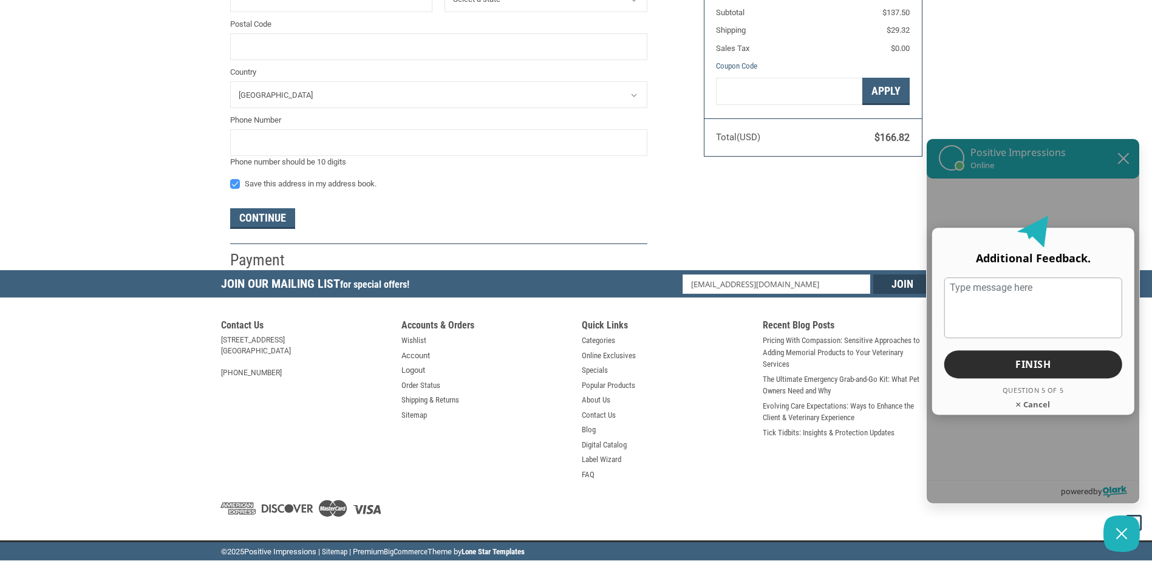
click at [909, 453] on section "Contact Us [STREET_ADDRESS] [GEOGRAPHIC_DATA], [GEOGRAPHIC_DATA] 54615 [PHONE_N…" at bounding box center [576, 416] width 723 height 230
click at [1038, 405] on span "Cancel" at bounding box center [1036, 404] width 29 height 11
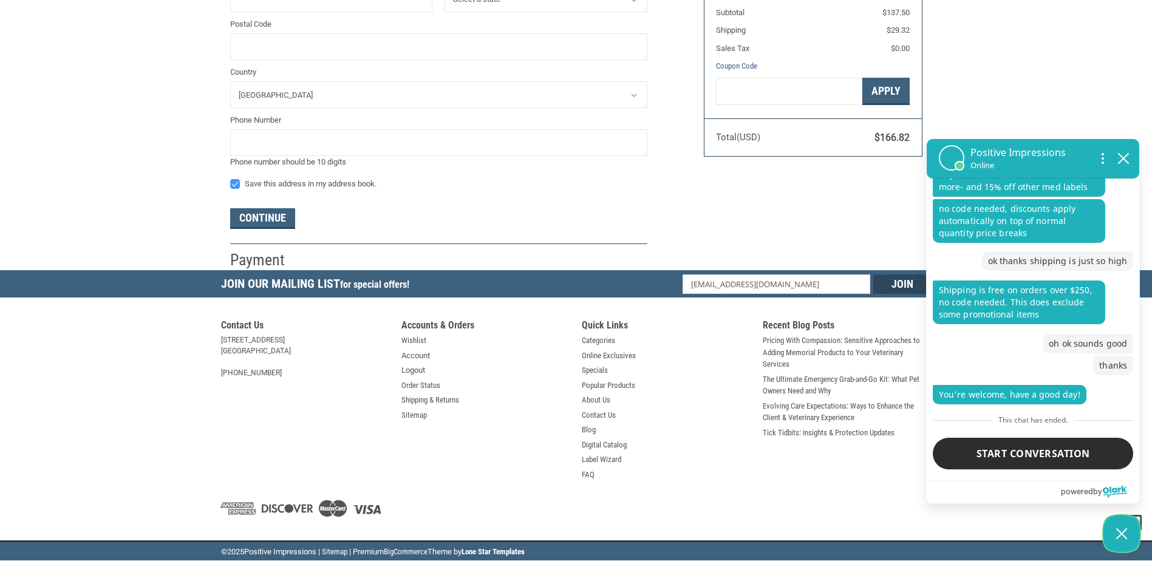
click at [1132, 521] on button "Close Chatbox" at bounding box center [1122, 534] width 36 height 36
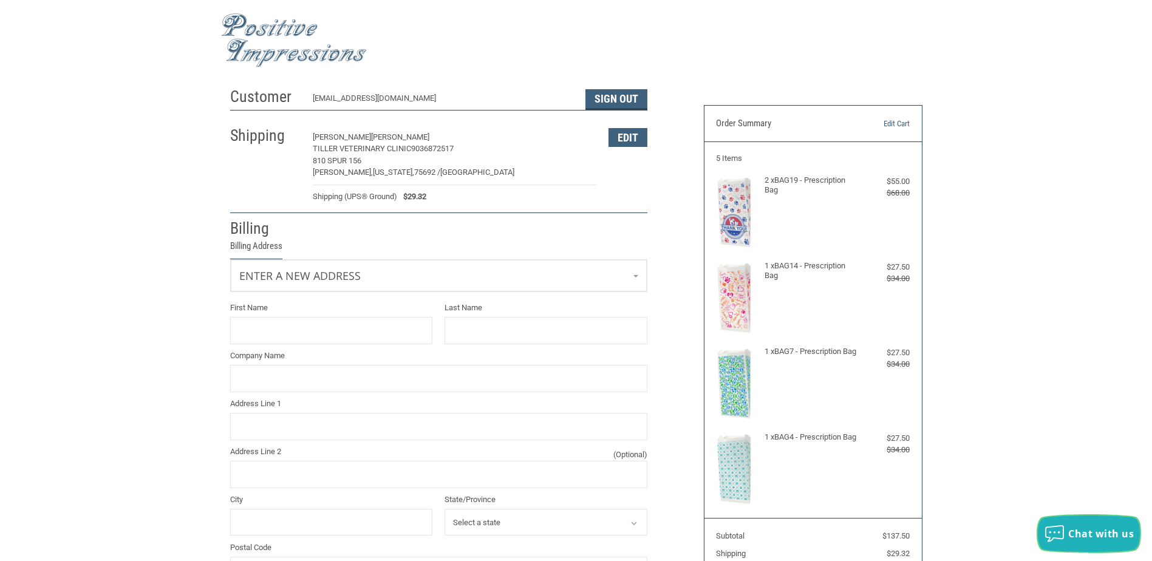
scroll to position [0, 0]
click at [344, 341] on input "First Name" at bounding box center [331, 331] width 203 height 27
type input "[PERSON_NAME]"
type input "Tiller Veterinary Clinic"
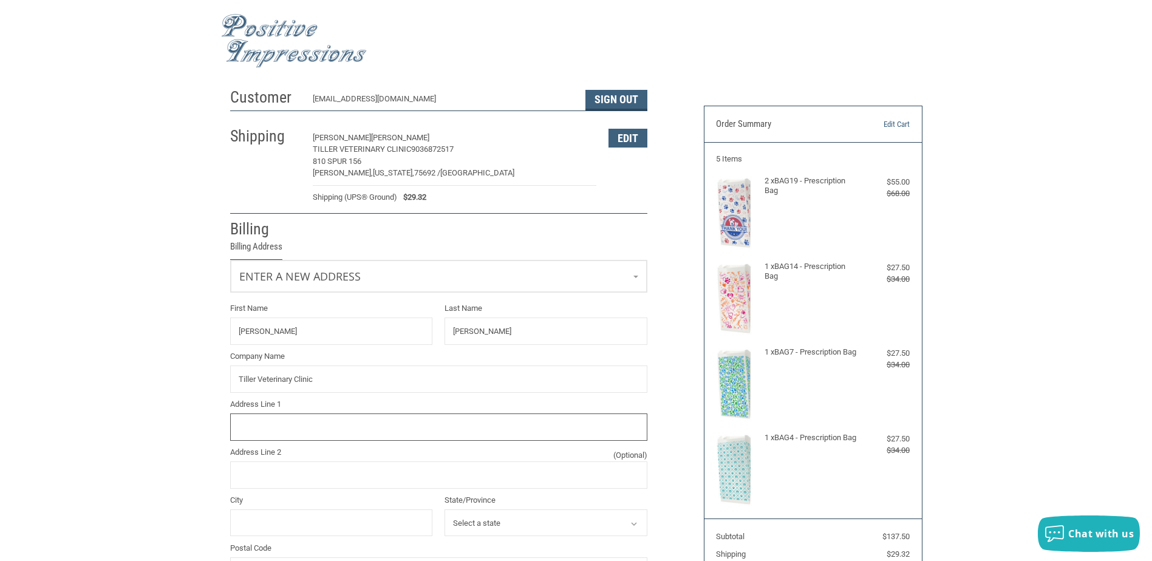
type input "P.O. Box 494"
type input "[PERSON_NAME] [US_STATE]"
select select "[GEOGRAPHIC_DATA]"
type input "75692"
type input "9036872517"
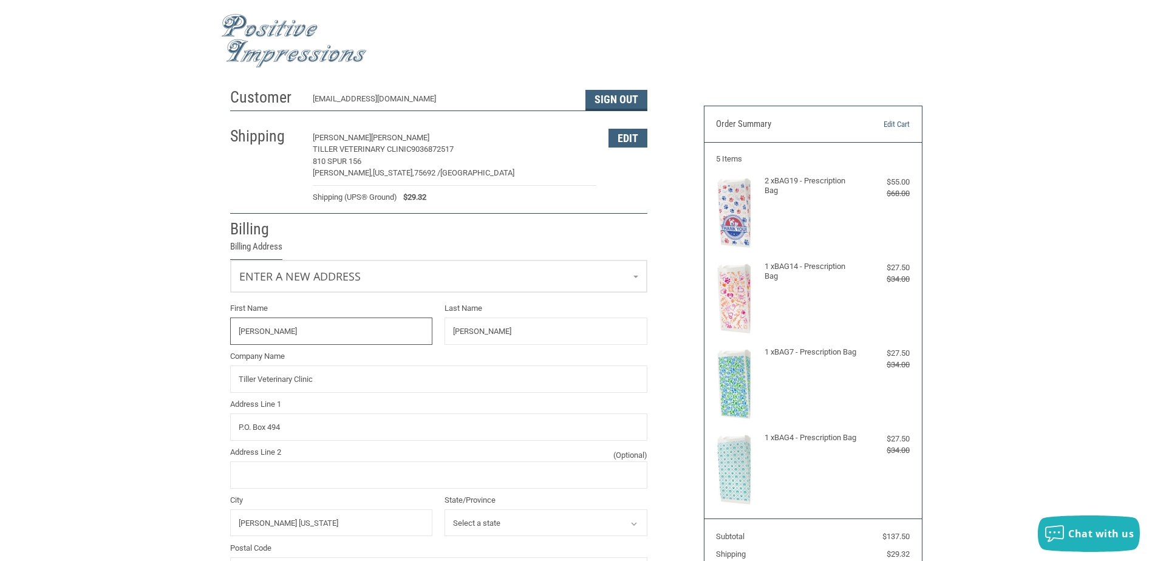
type input "[PERSON_NAME]"
type input "TILLER VETERINARY CLINIC"
type input "P.O. BOX 494"
type input "[PERSON_NAME] [US_STATE]"
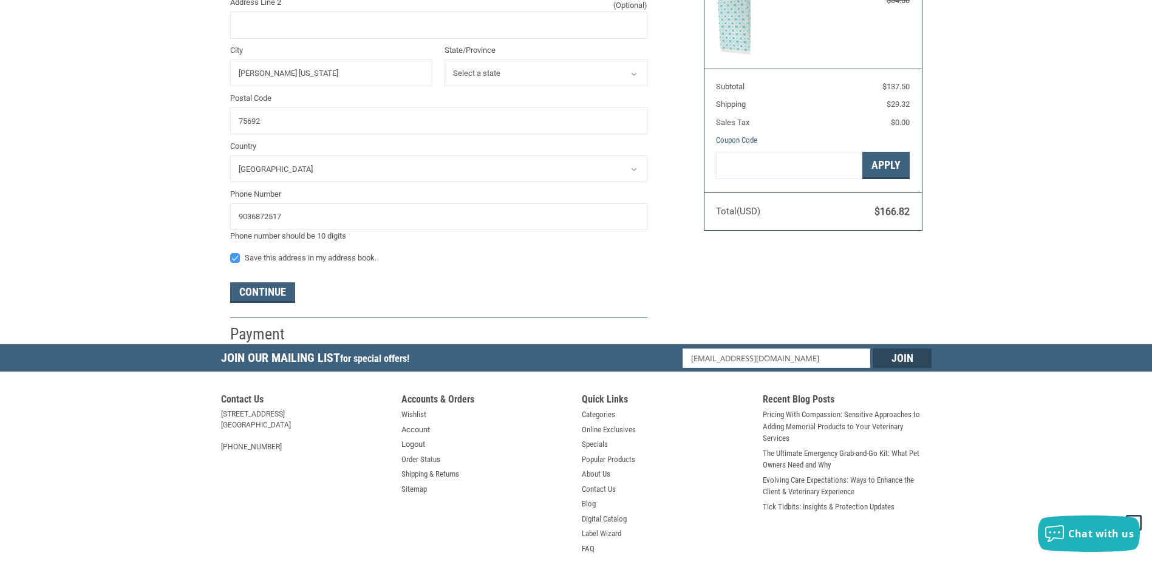
scroll to position [525, 0]
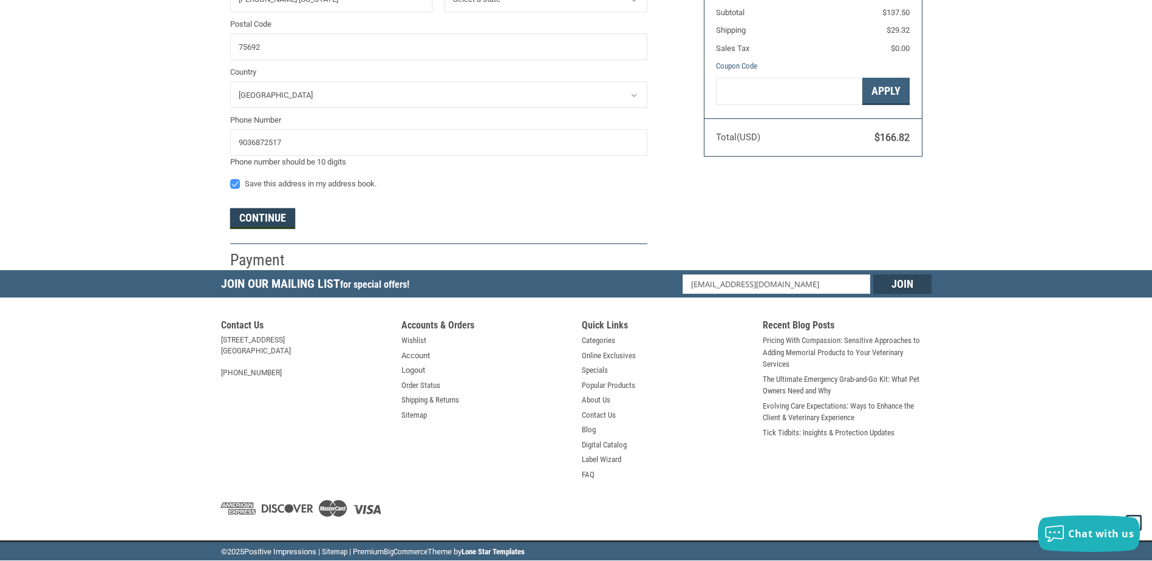
click at [270, 214] on button "Continue" at bounding box center [262, 218] width 65 height 21
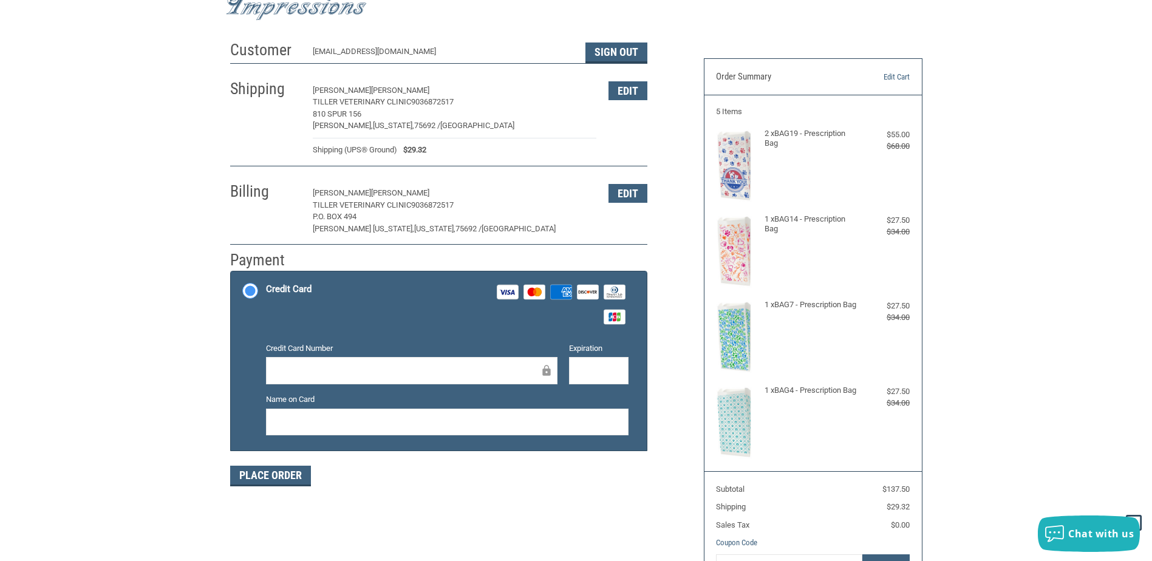
scroll to position [0, 0]
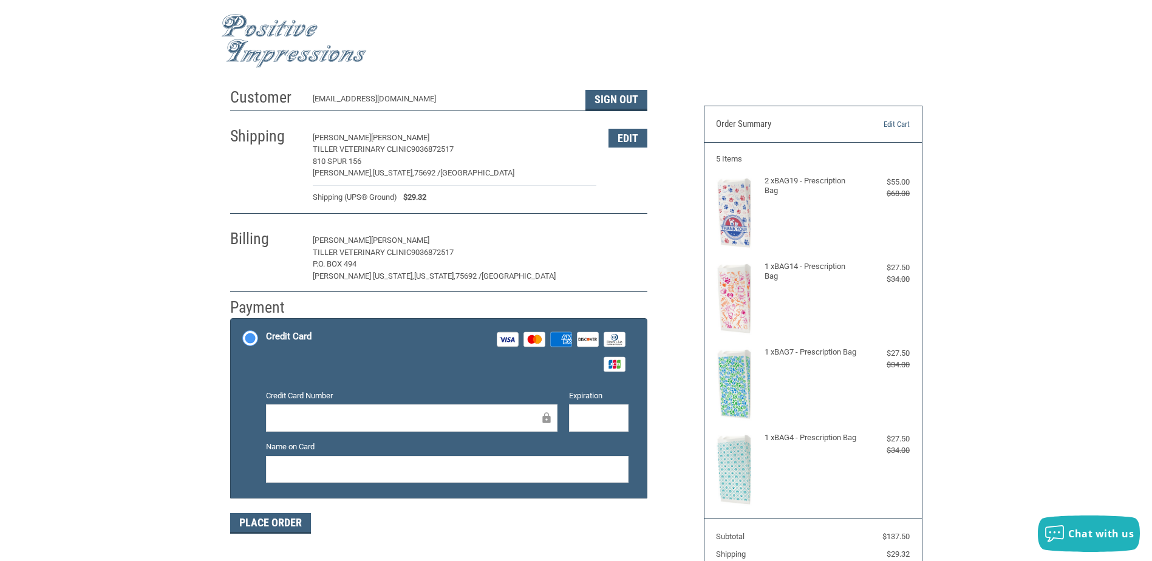
click at [628, 242] on button "Edit" at bounding box center [628, 240] width 39 height 19
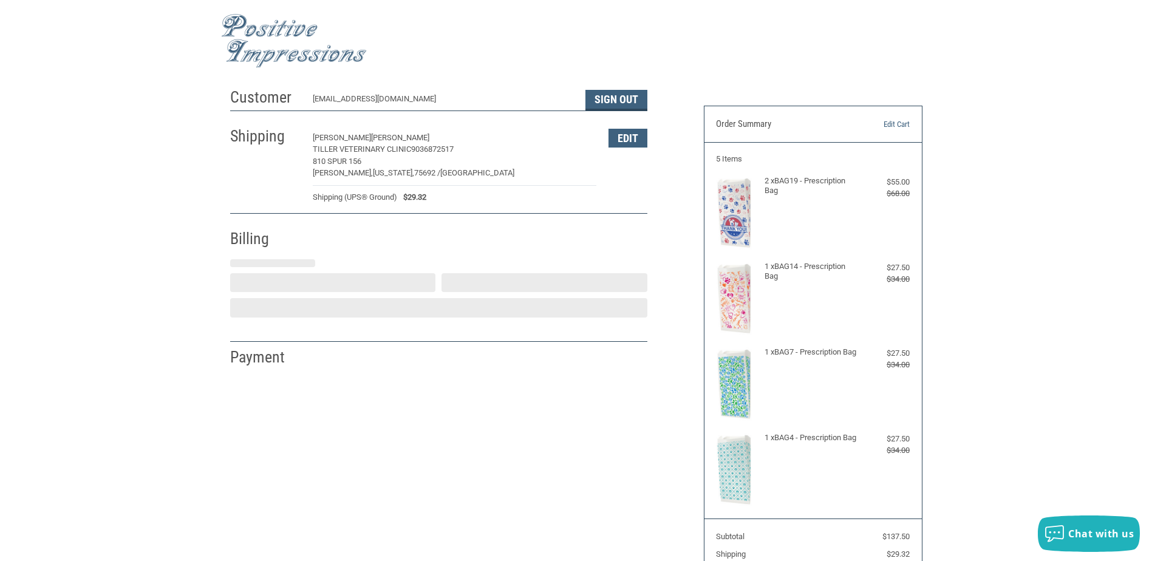
select select "[GEOGRAPHIC_DATA]"
select select "US"
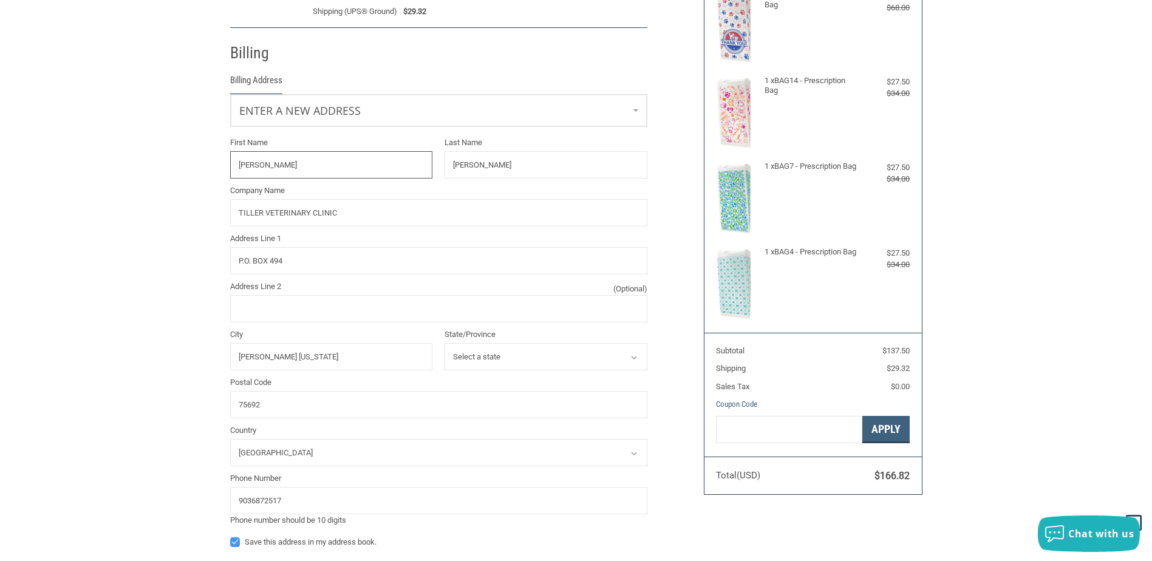
scroll to position [214, 0]
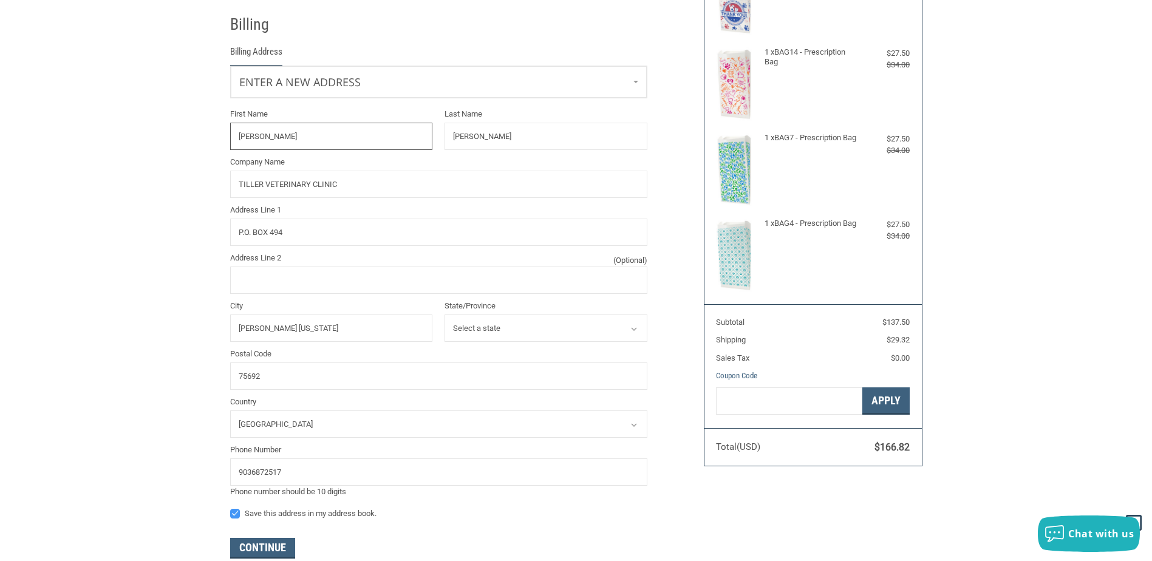
drag, startPoint x: 307, startPoint y: 142, endPoint x: 129, endPoint y: 151, distance: 177.6
click at [129, 151] on div "Customer [EMAIL_ADDRESS][DOMAIN_NAME] Sign Out Shipping [PERSON_NAME] [PERSON_N…" at bounding box center [576, 234] width 1152 height 733
type input "[PERSON_NAME]"
drag, startPoint x: 493, startPoint y: 134, endPoint x: 357, endPoint y: 139, distance: 136.8
click at [377, 140] on div "First Name [PERSON_NAME] Name [PERSON_NAME] Company Name [PERSON_NAME] VETERINA…" at bounding box center [438, 303] width 429 height 390
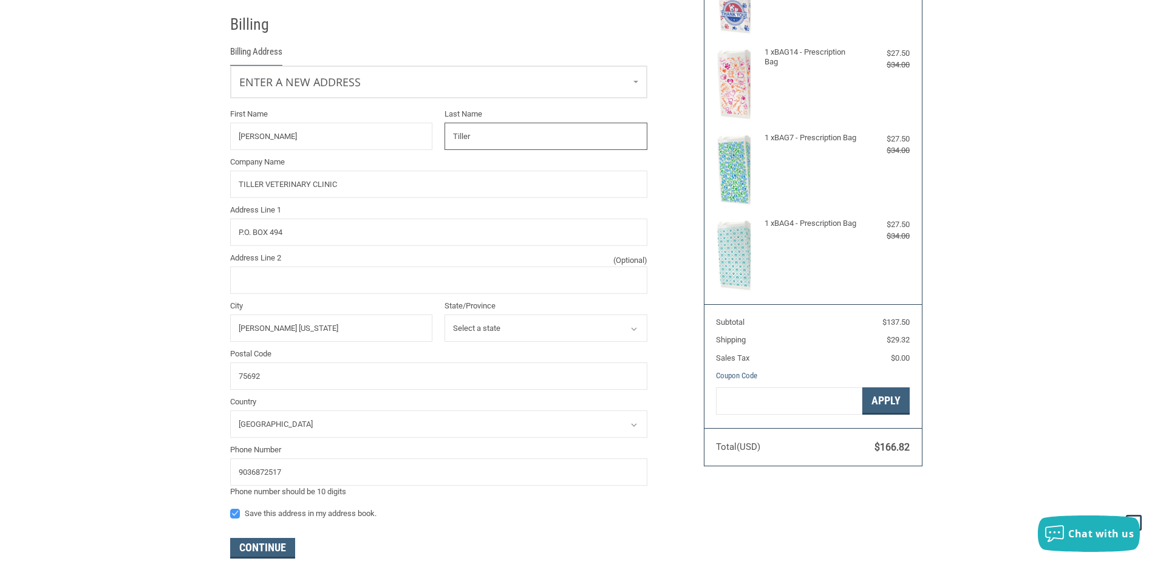
type input "TILLER"
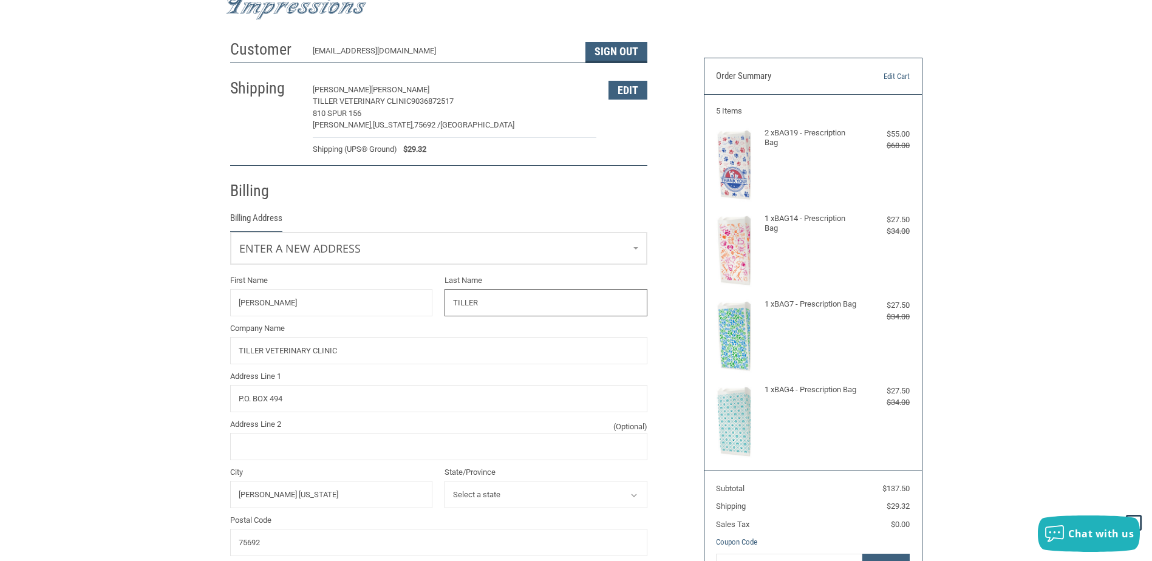
scroll to position [0, 0]
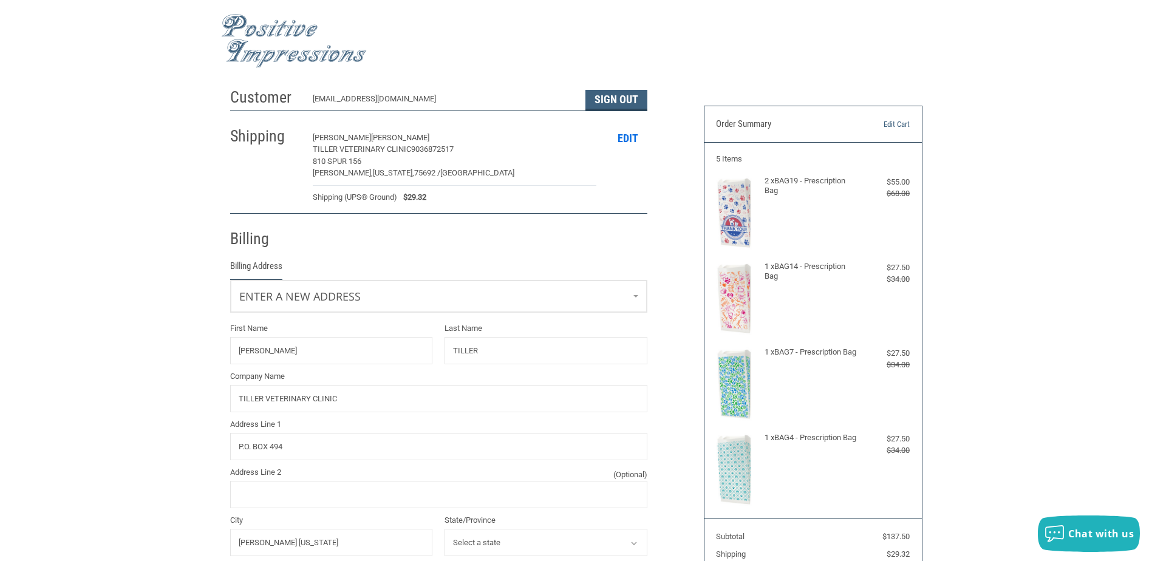
click at [626, 140] on button "Edit" at bounding box center [628, 138] width 39 height 19
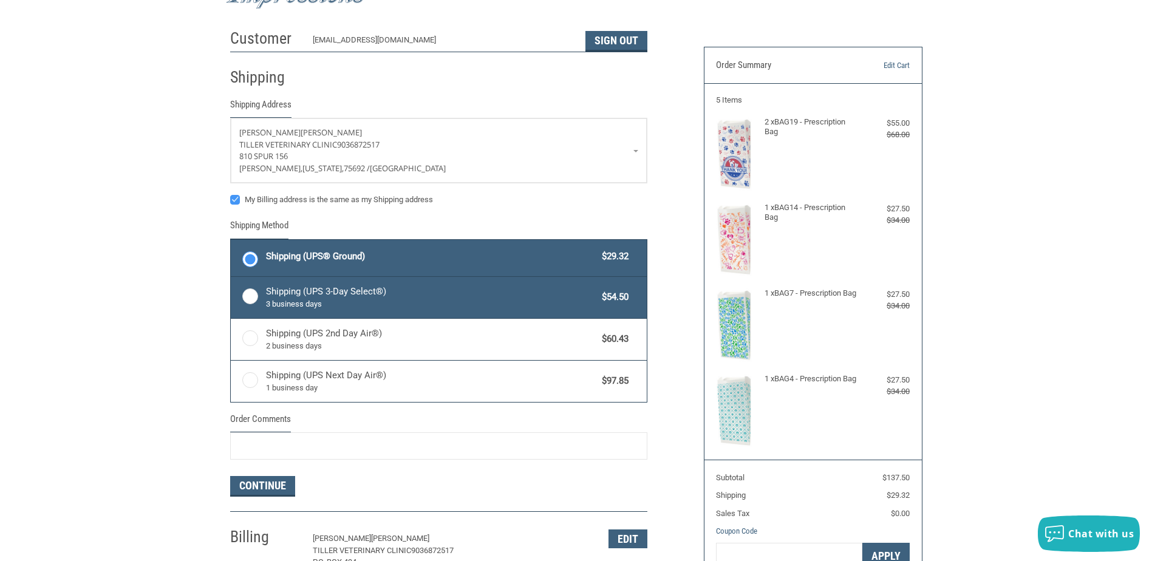
scroll to position [112, 0]
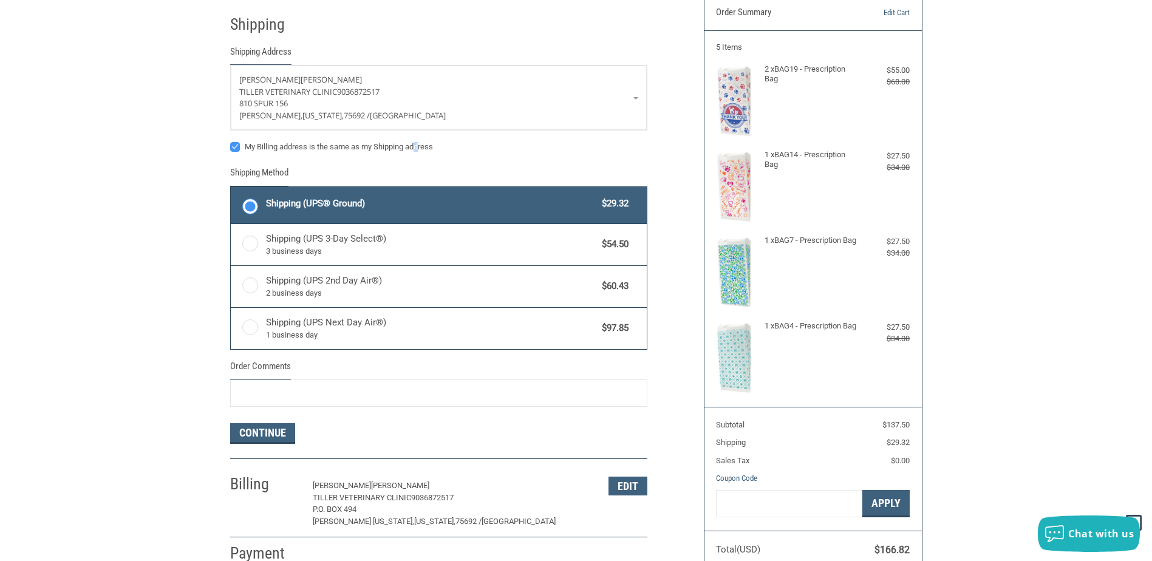
click at [421, 148] on label "My Billing address is the same as my Shipping address" at bounding box center [438, 147] width 417 height 10
click at [637, 100] on link "[PERSON_NAME] [PERSON_NAME] Veterinary Clinic 9036872517 [STREET_ADDRESS][US_ST…" at bounding box center [439, 98] width 416 height 64
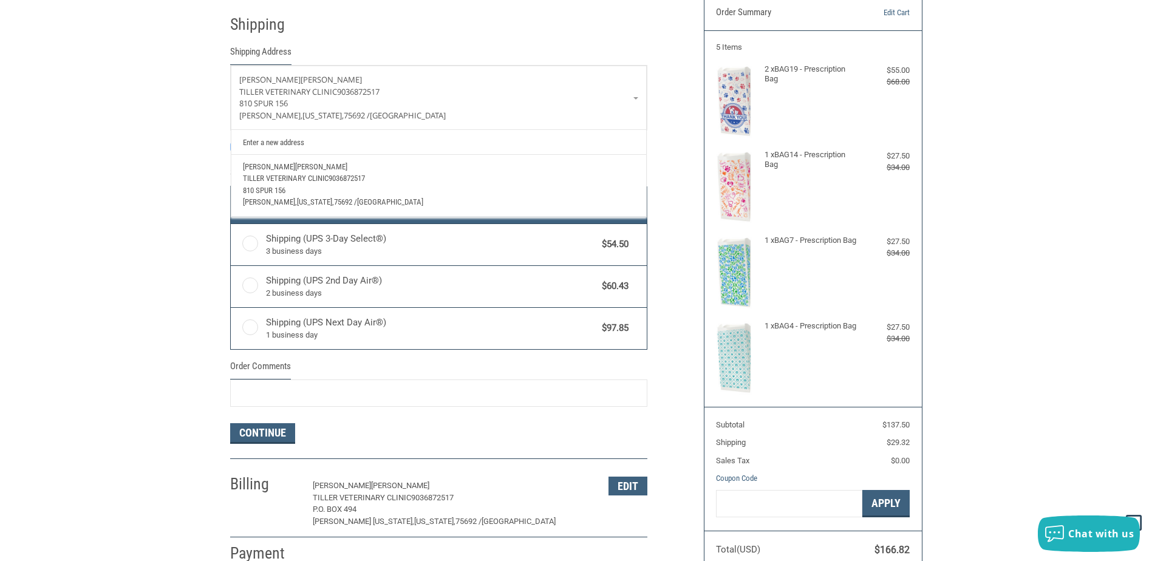
click at [250, 139] on link "Enter a new address" at bounding box center [438, 142] width 403 height 24
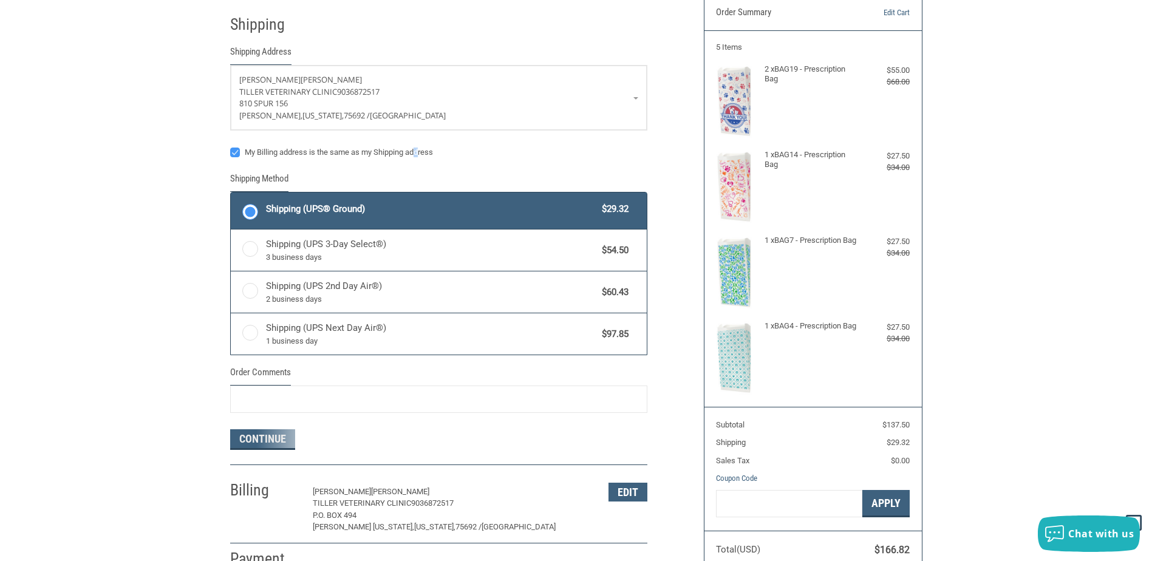
select select "US"
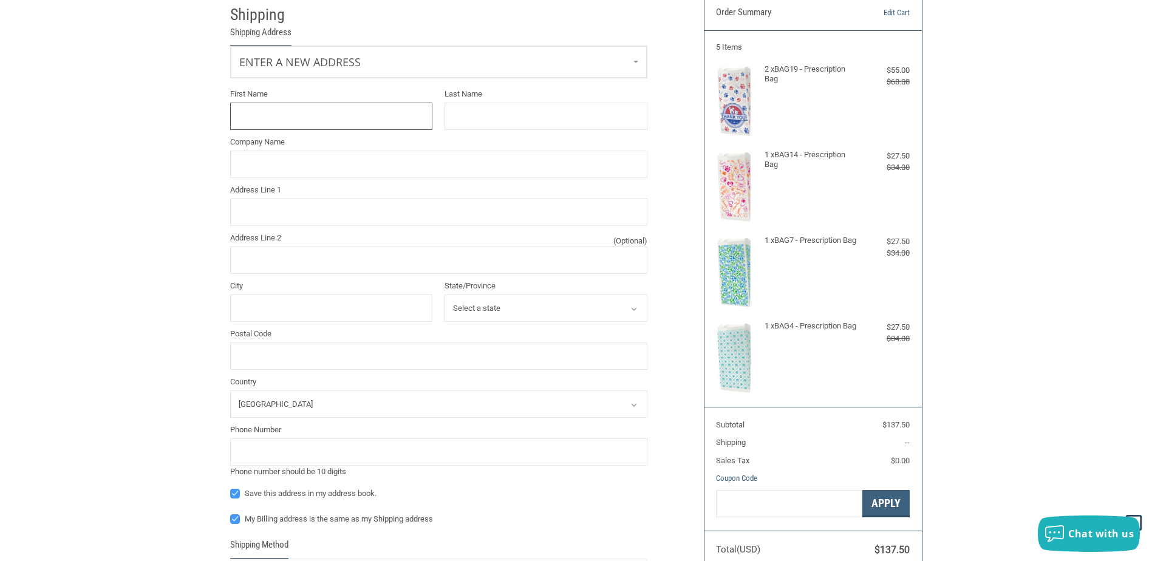
click at [344, 115] on input "First Name" at bounding box center [331, 116] width 203 height 27
type input "[PERSON_NAME]"
type input "TILLER VETERINARY CLINIC"
type input "P.O. Box 494"
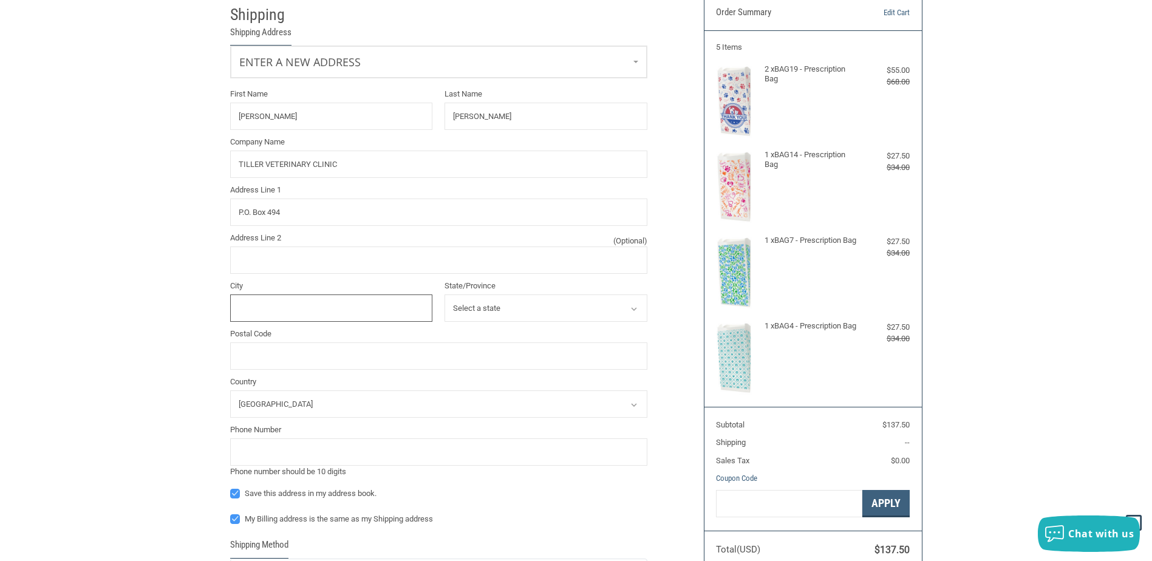
type input "[PERSON_NAME] [US_STATE]"
select select "[GEOGRAPHIC_DATA]"
type input "75692"
type input "9036872517"
type input "P.O. BOX 494"
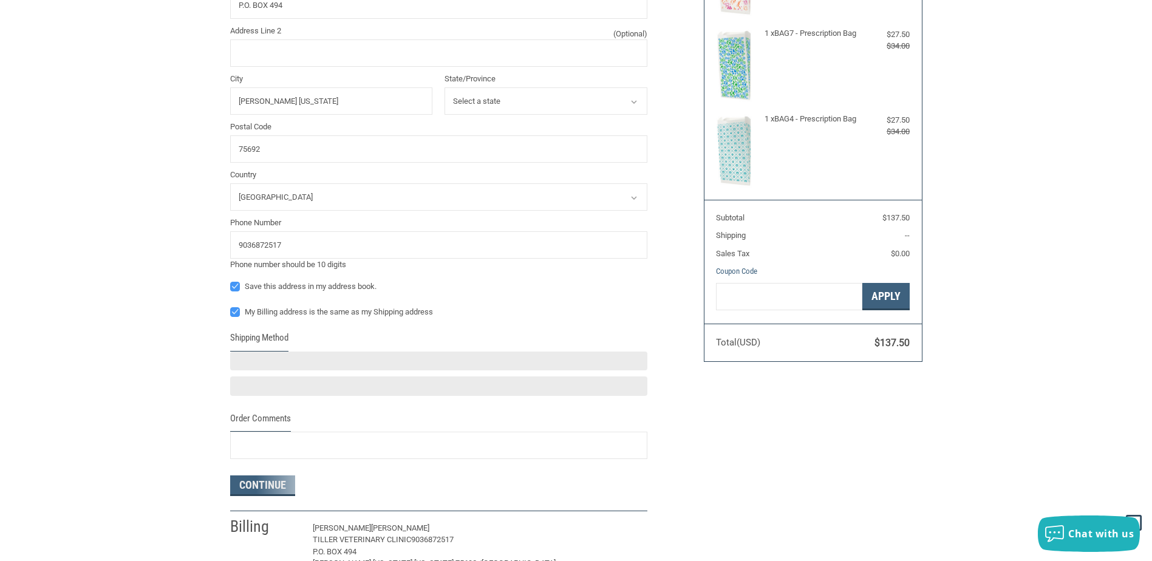
scroll to position [476, 0]
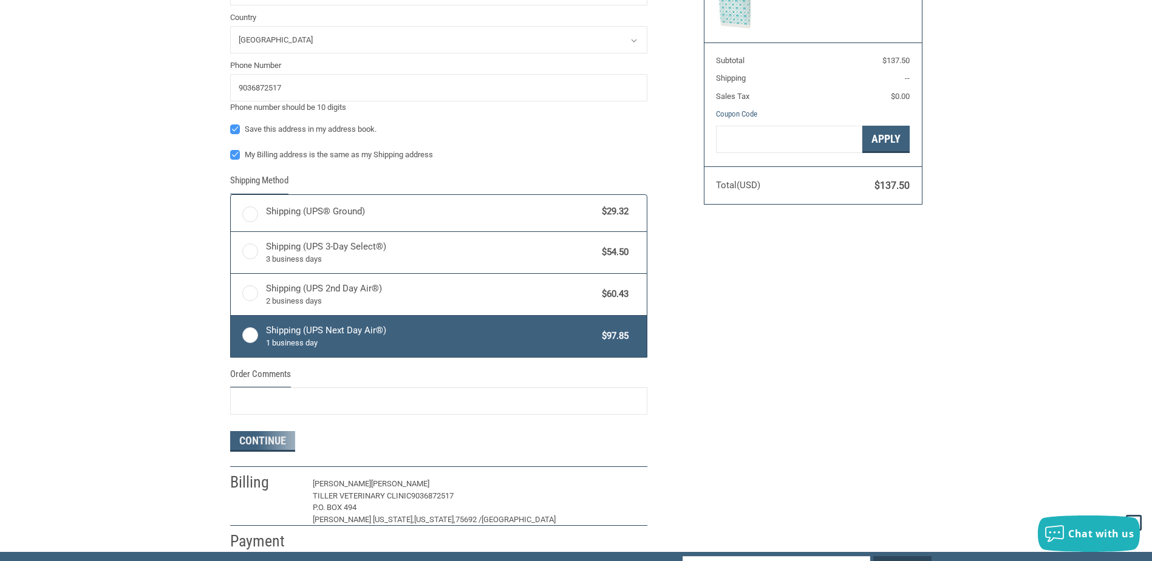
click at [272, 327] on span "Shipping (UPS Next Day Air®) 1 business day" at bounding box center [431, 337] width 330 height 26
click at [231, 318] on input "Shipping (UPS Next Day Air®) 1 business day $97.85" at bounding box center [231, 317] width 1 height 1
radio input "true"
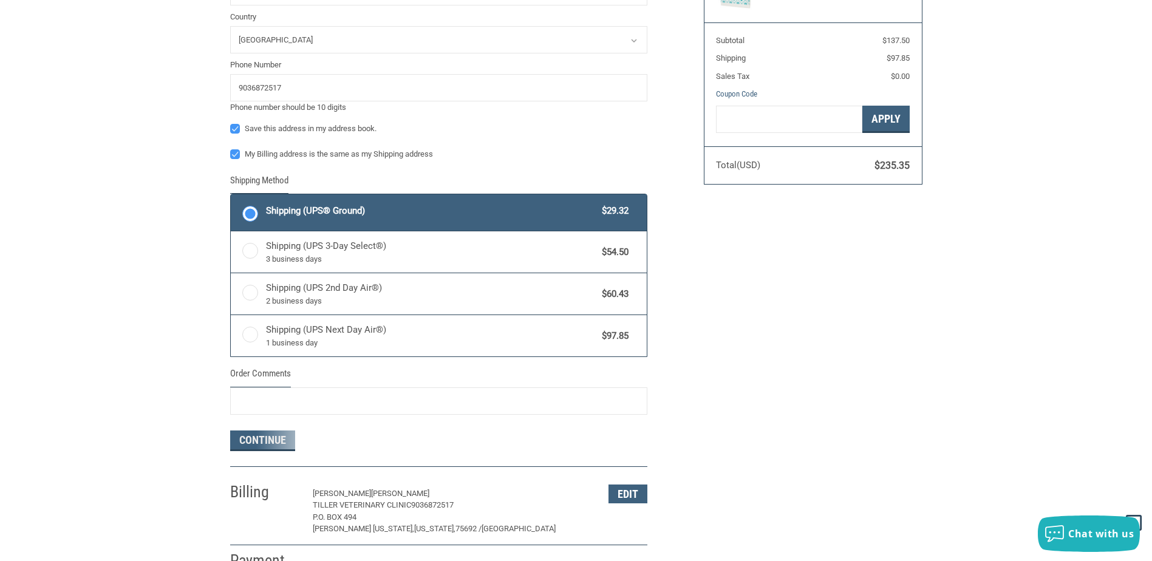
click at [251, 217] on label "Shipping (UPS® Ground) $29.32" at bounding box center [439, 212] width 416 height 36
click at [231, 196] on input "Shipping (UPS® Ground) $29.32" at bounding box center [231, 196] width 1 height 1
click at [774, 256] on div "Customer [EMAIL_ADDRESS][DOMAIN_NAME] Sign Out Shipping Shipping Address Enter …" at bounding box center [576, 79] width 711 height 986
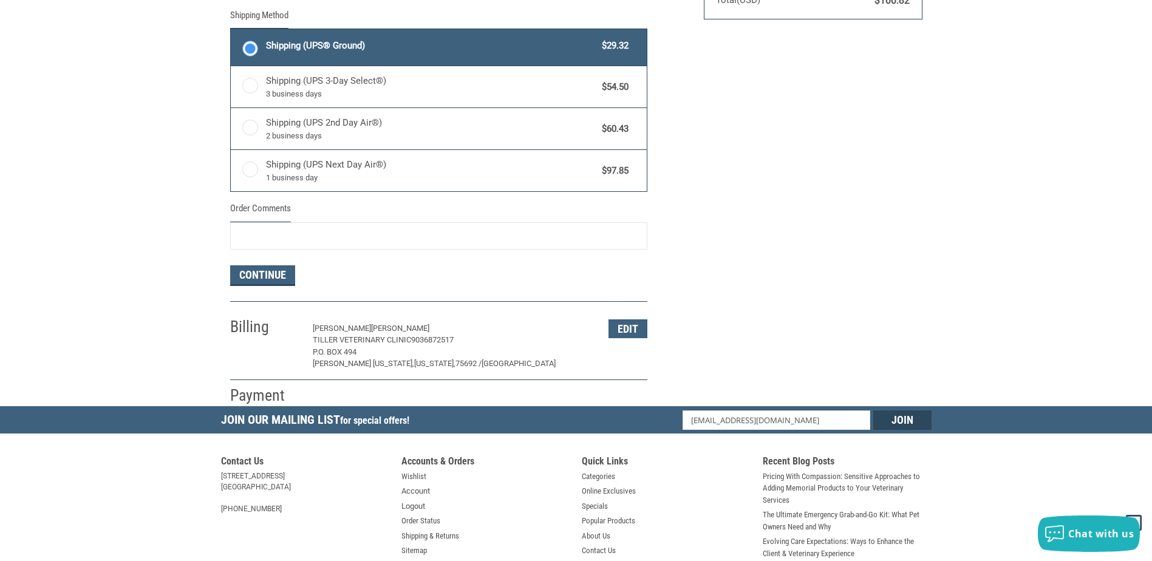
scroll to position [679, 0]
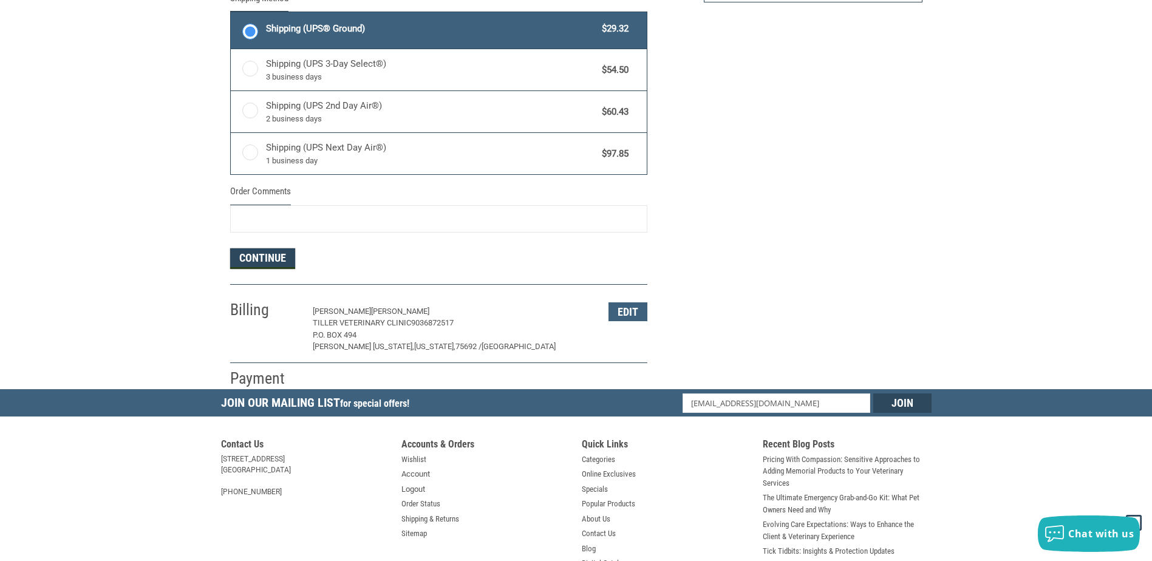
click at [269, 256] on button "Continue" at bounding box center [262, 258] width 65 height 21
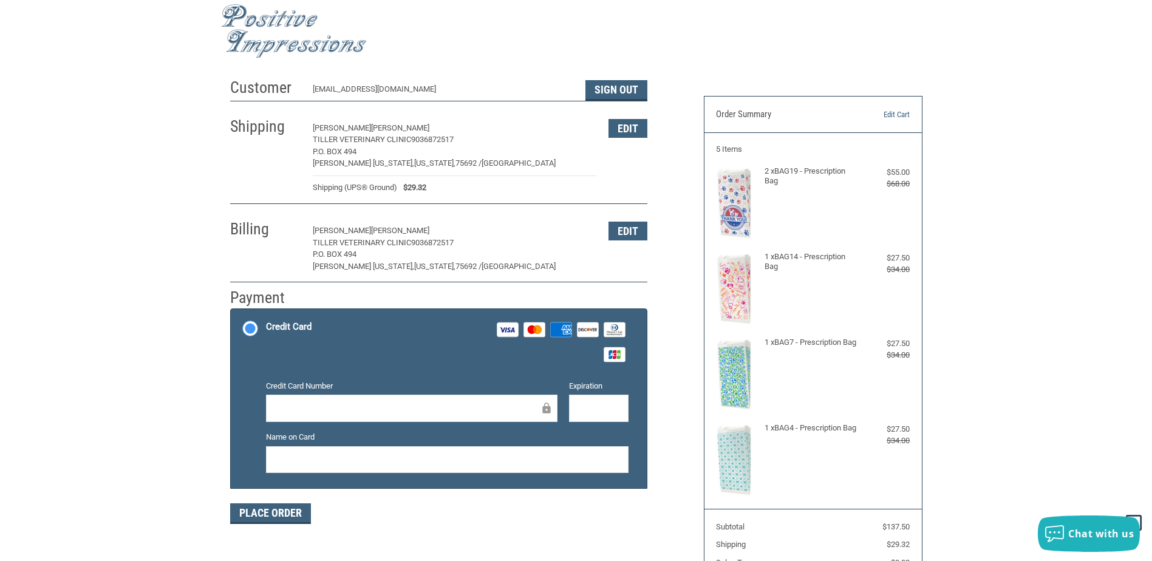
scroll to position [0, 0]
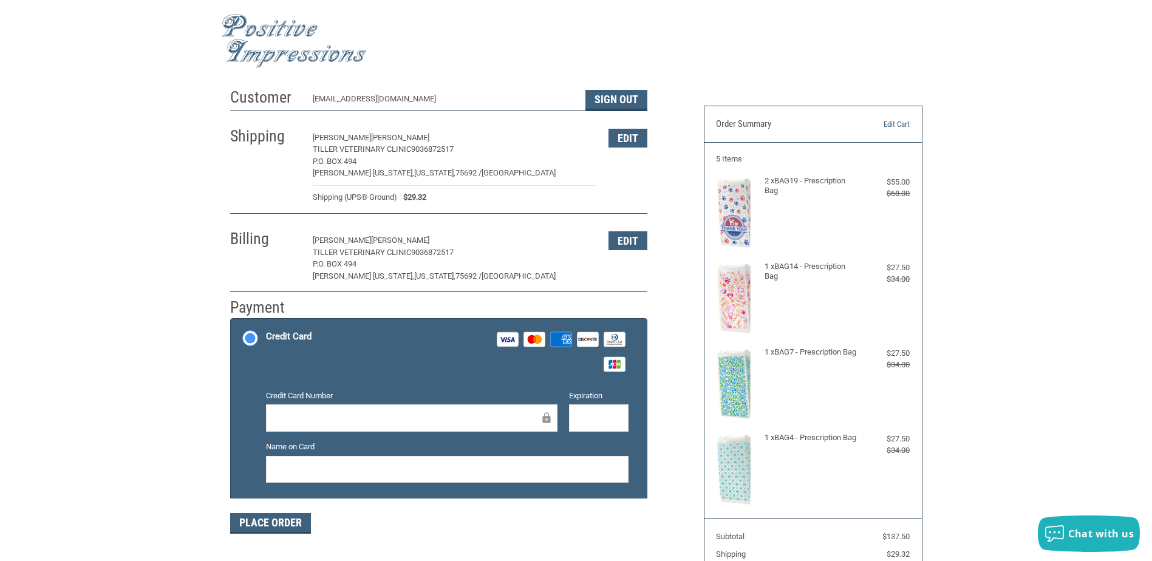
click at [724, 217] on img at bounding box center [734, 213] width 36 height 74
click at [735, 286] on img at bounding box center [734, 299] width 36 height 74
click at [800, 355] on h4 "1 x BAG7 - Prescription Bag" at bounding box center [812, 352] width 94 height 10
click at [782, 368] on div "1 x BAG7 - Prescription Bag" at bounding box center [813, 384] width 97 height 74
click at [732, 489] on img at bounding box center [734, 470] width 36 height 74
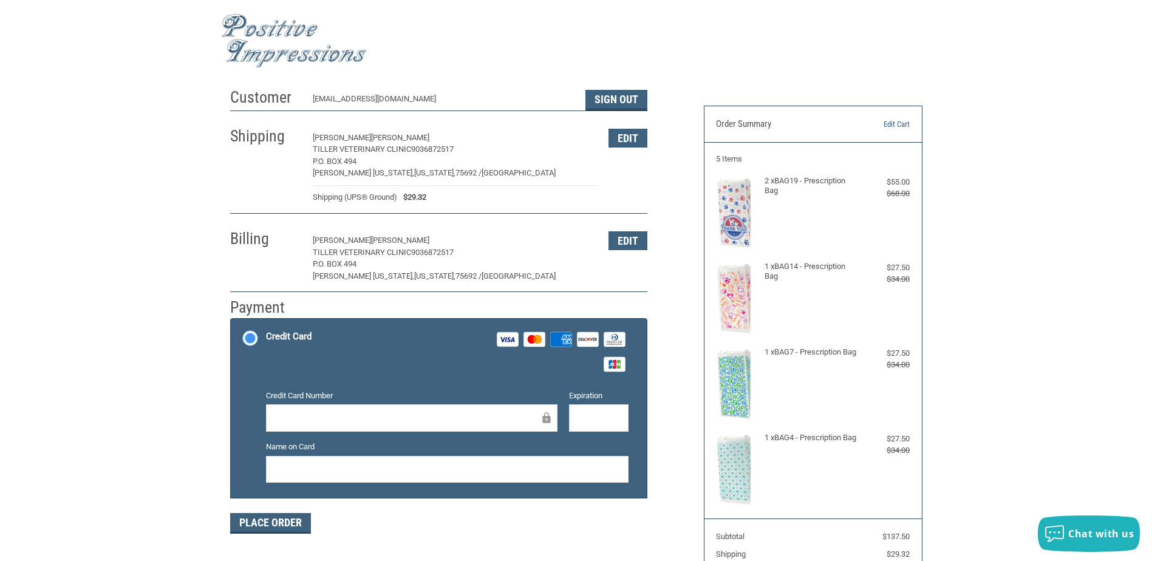
click at [748, 392] on img at bounding box center [734, 384] width 36 height 74
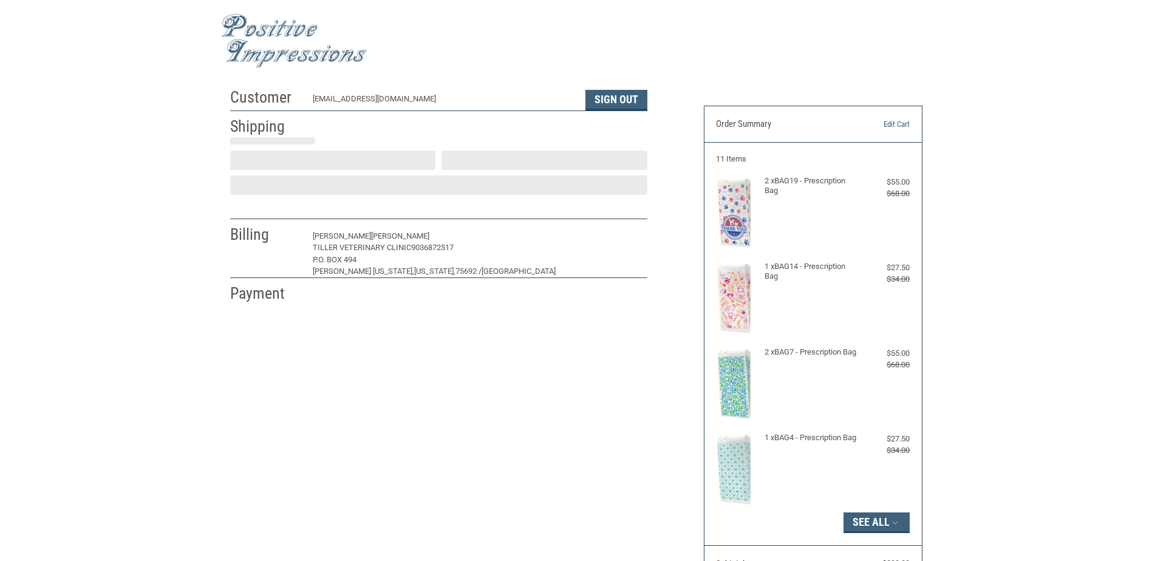
select select "US"
select select "[GEOGRAPHIC_DATA]"
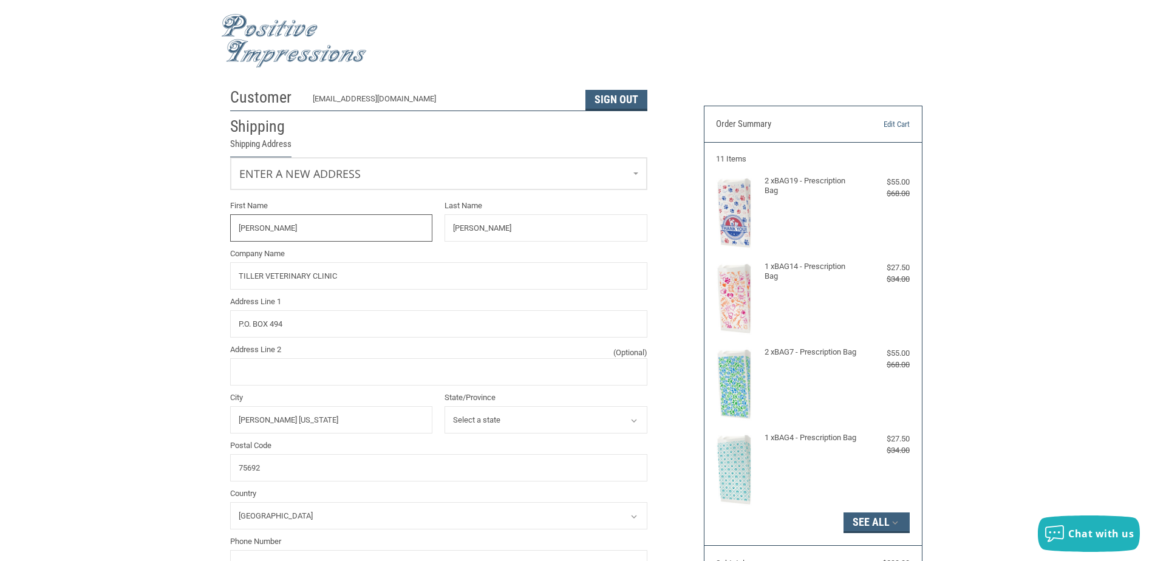
radio input "true"
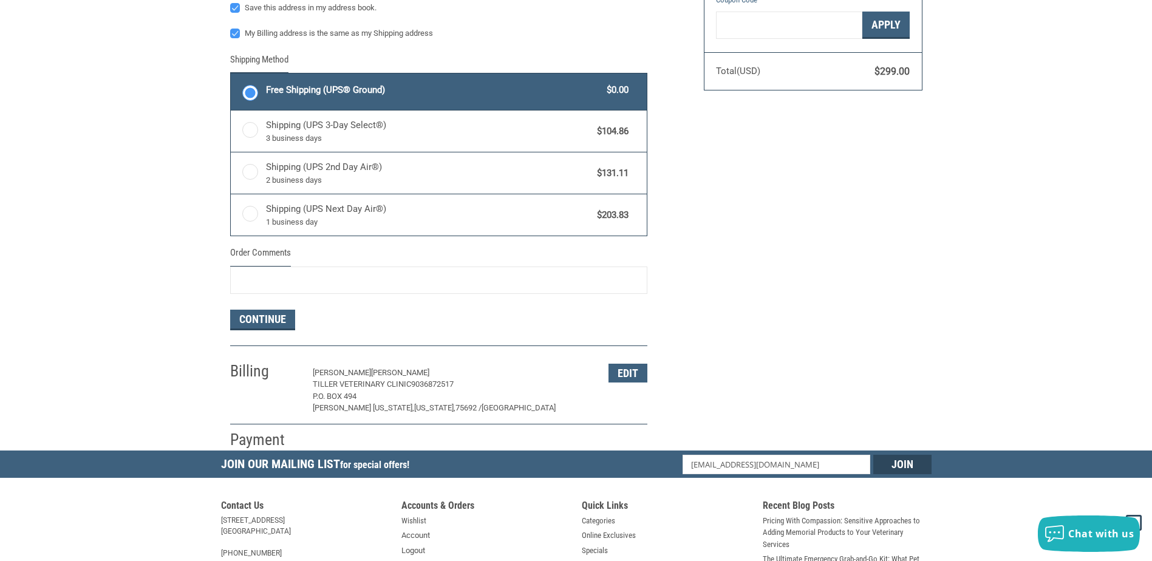
scroll to position [729, 0]
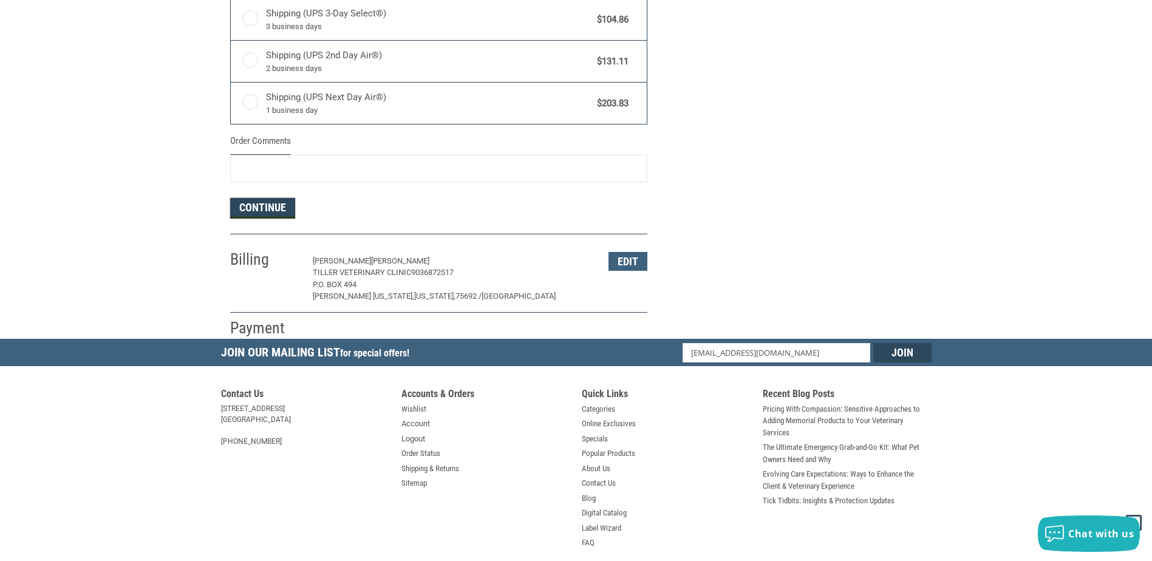
click at [255, 217] on button "Continue" at bounding box center [262, 208] width 65 height 21
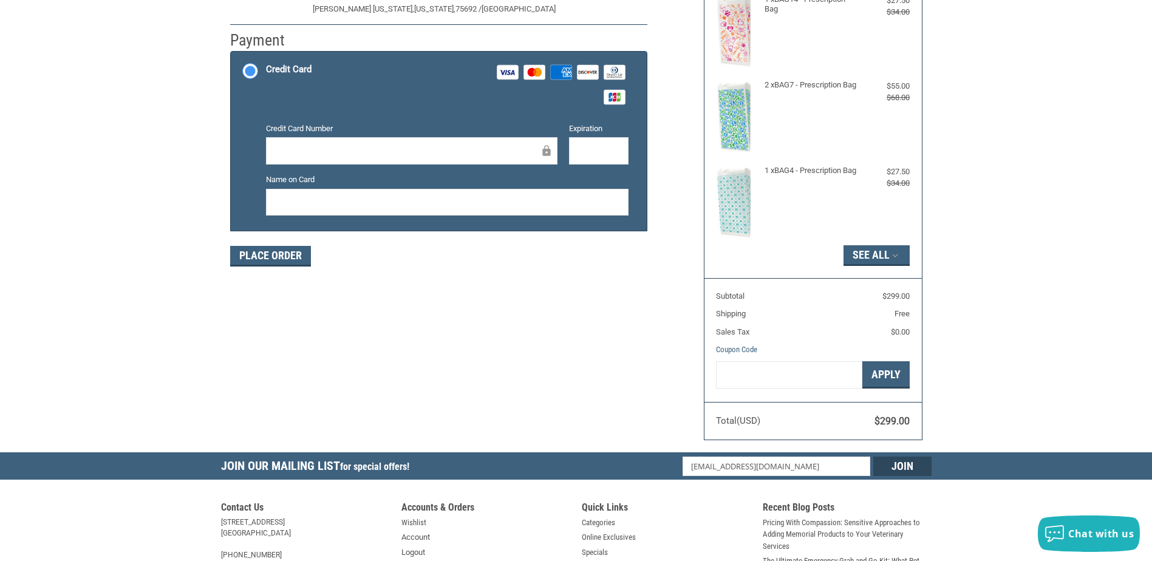
scroll to position [364, 0]
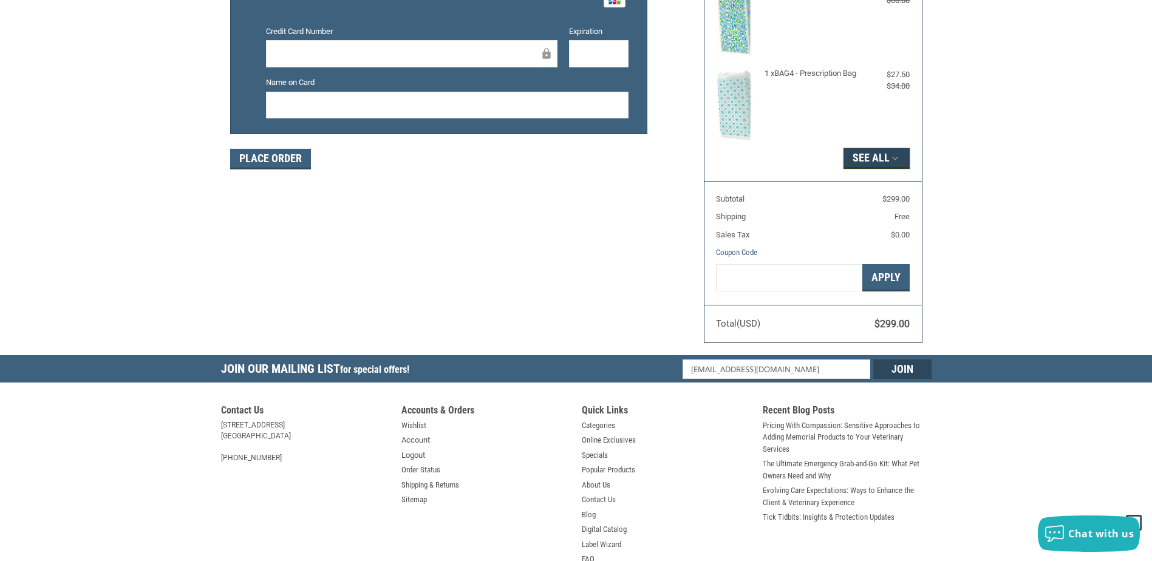
click at [896, 156] on icon "button" at bounding box center [895, 158] width 11 height 11
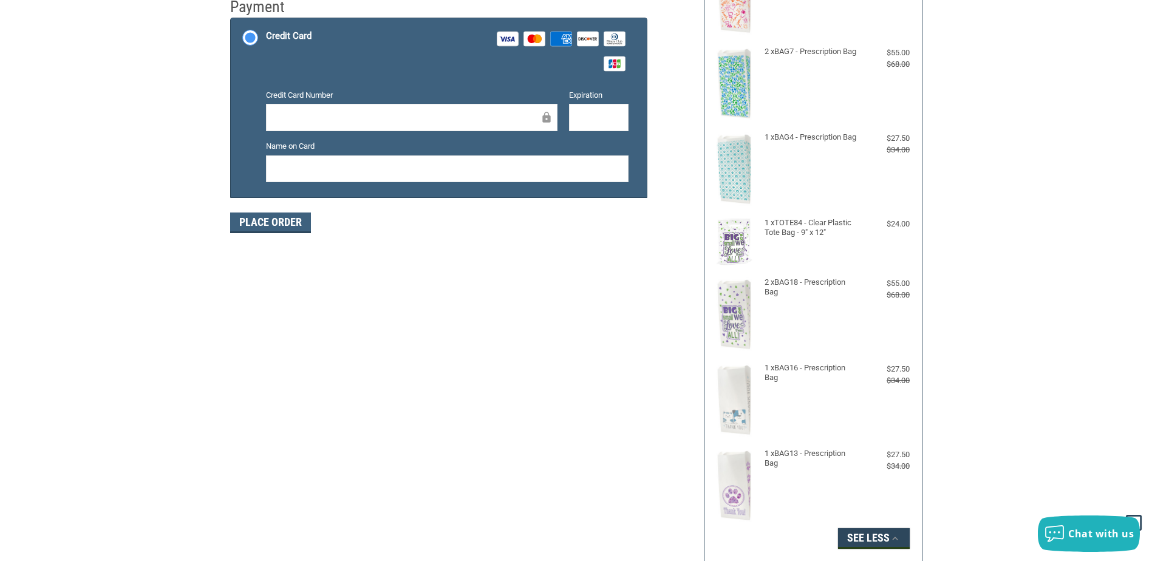
scroll to position [0, 0]
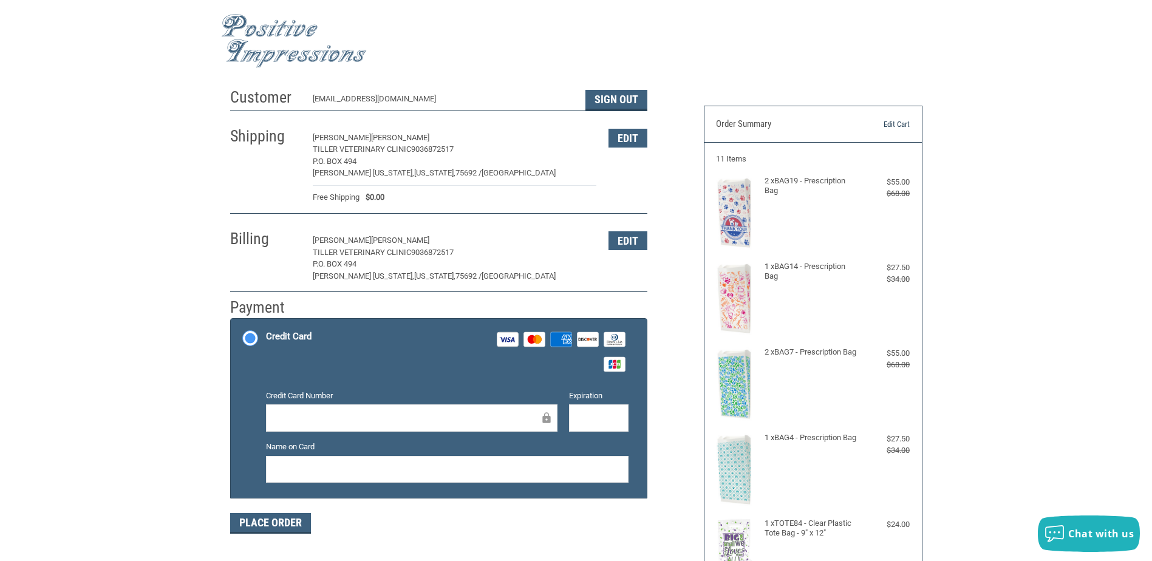
click at [895, 123] on link "Edit Cart" at bounding box center [879, 124] width 62 height 12
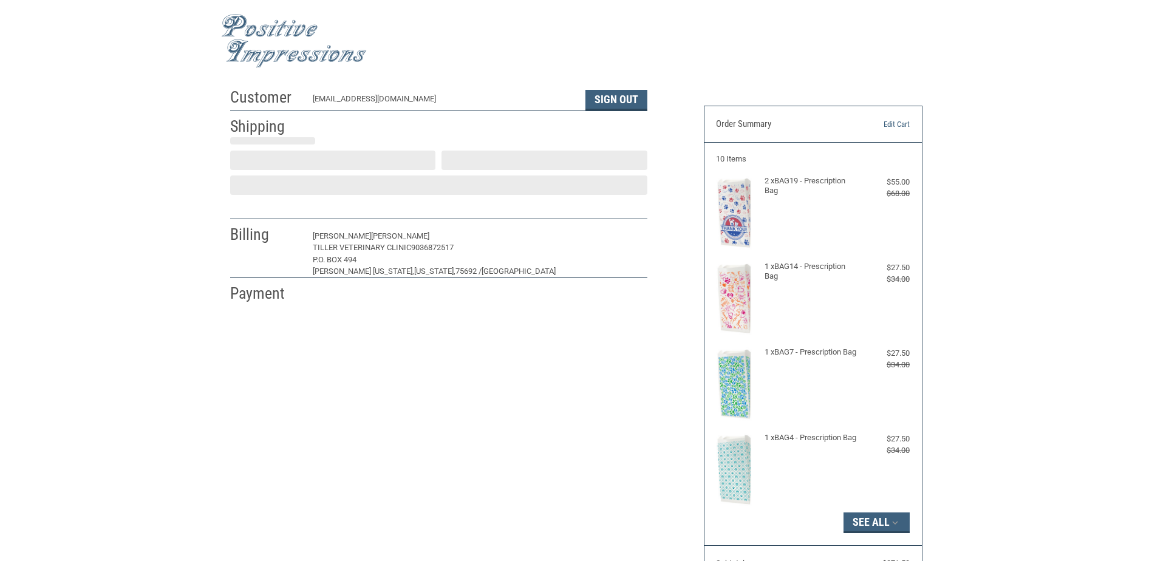
select select "US"
select select "[GEOGRAPHIC_DATA]"
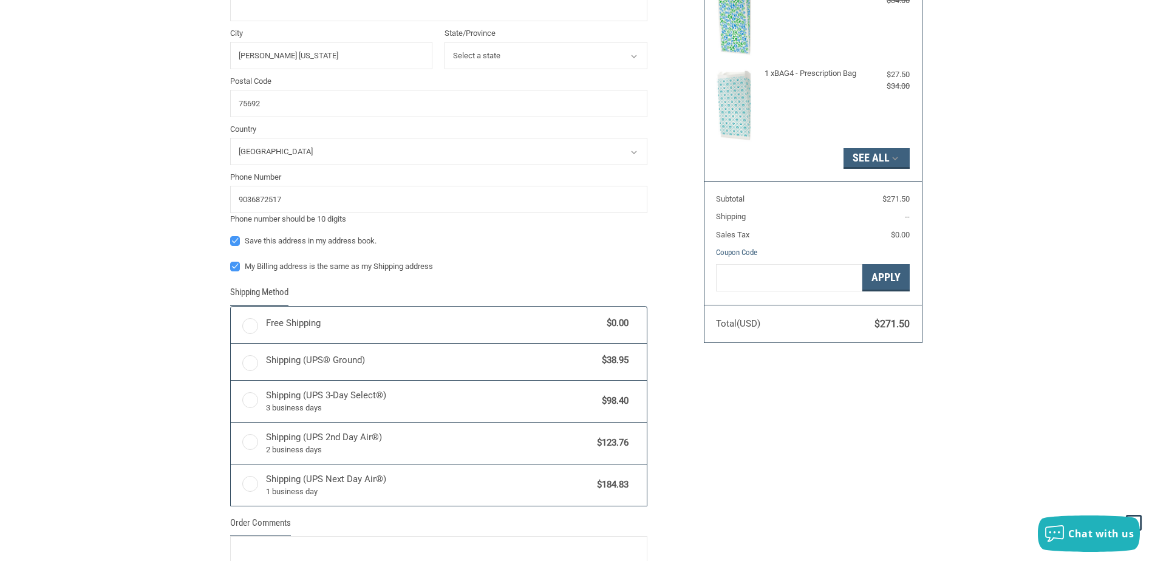
radio input "true"
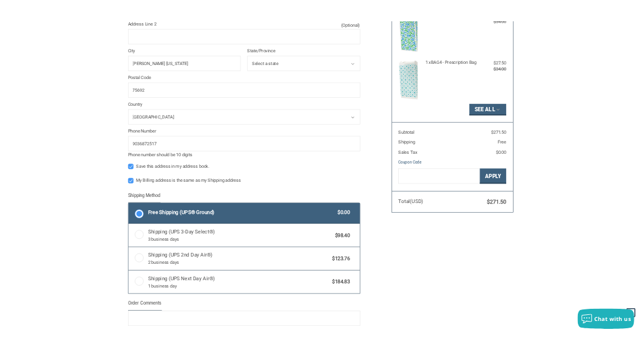
scroll to position [385, 0]
